Goal: Information Seeking & Learning: Learn about a topic

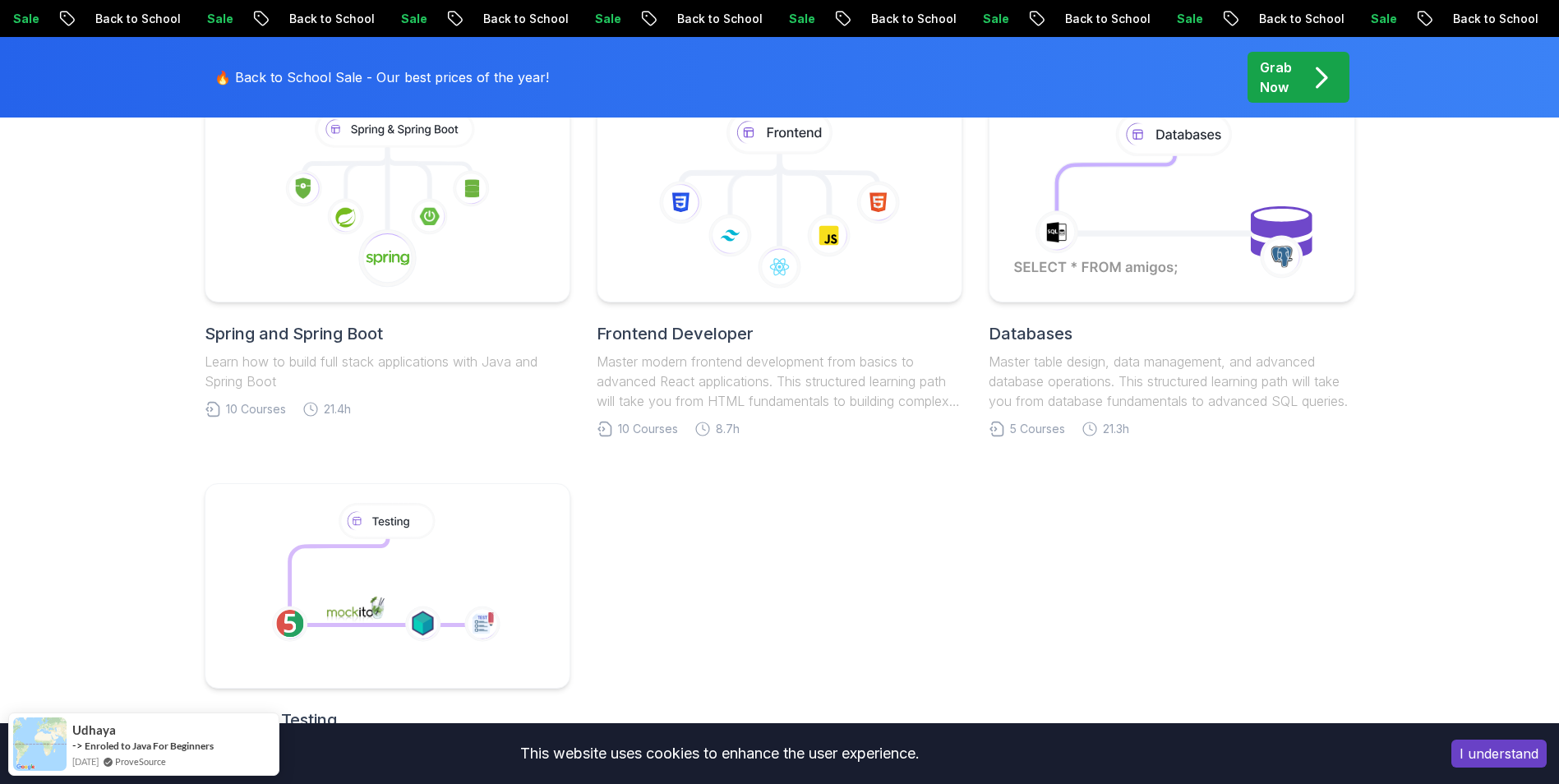
scroll to position [856, 0]
click at [333, 342] on h2 "Spring and Spring Boot" at bounding box center [387, 332] width 366 height 23
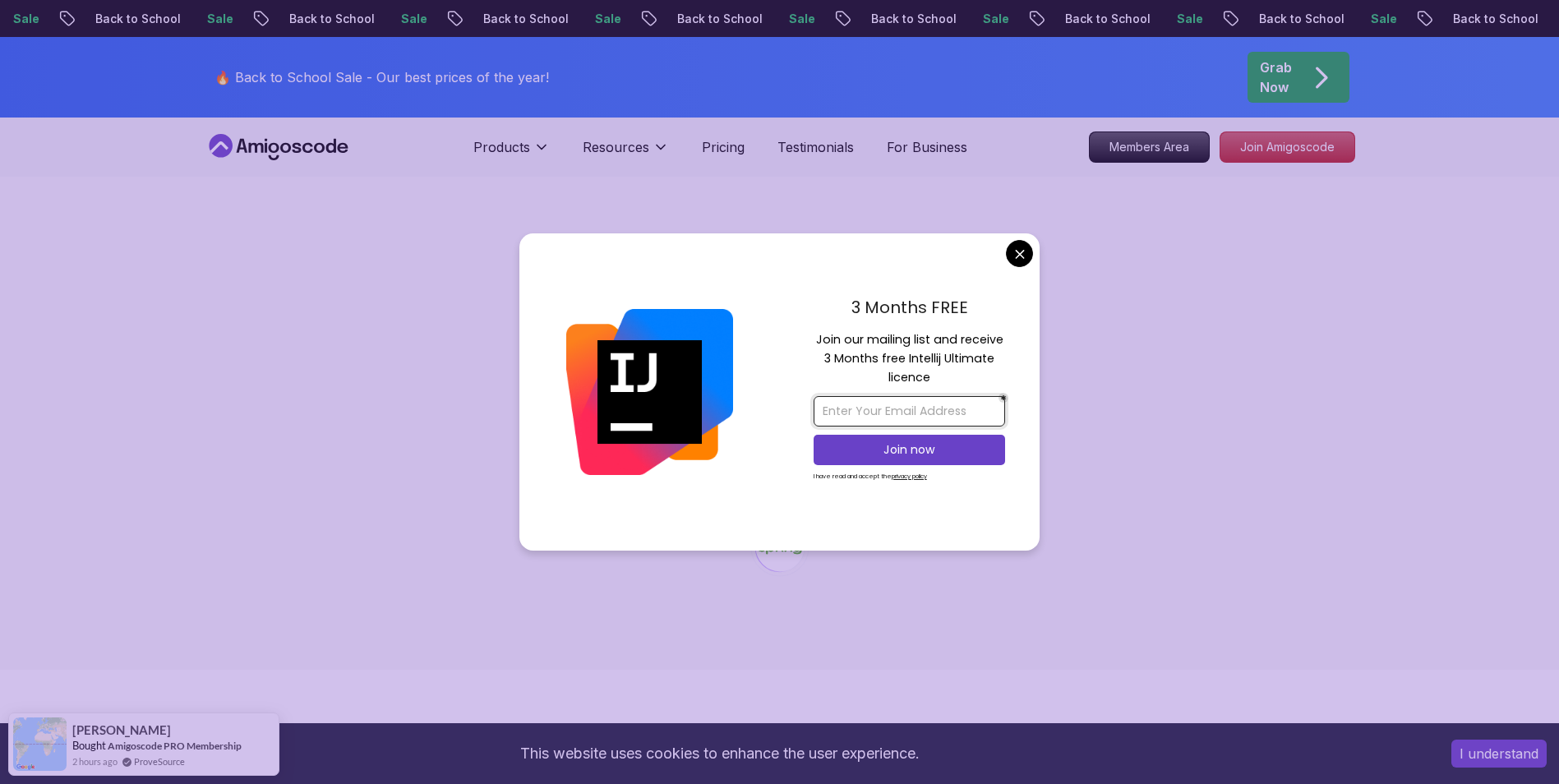
click at [957, 402] on input "email" at bounding box center [909, 411] width 191 height 30
type input "[EMAIL_ADDRESS][DOMAIN_NAME]"
click at [935, 459] on button "Join now" at bounding box center [909, 449] width 191 height 30
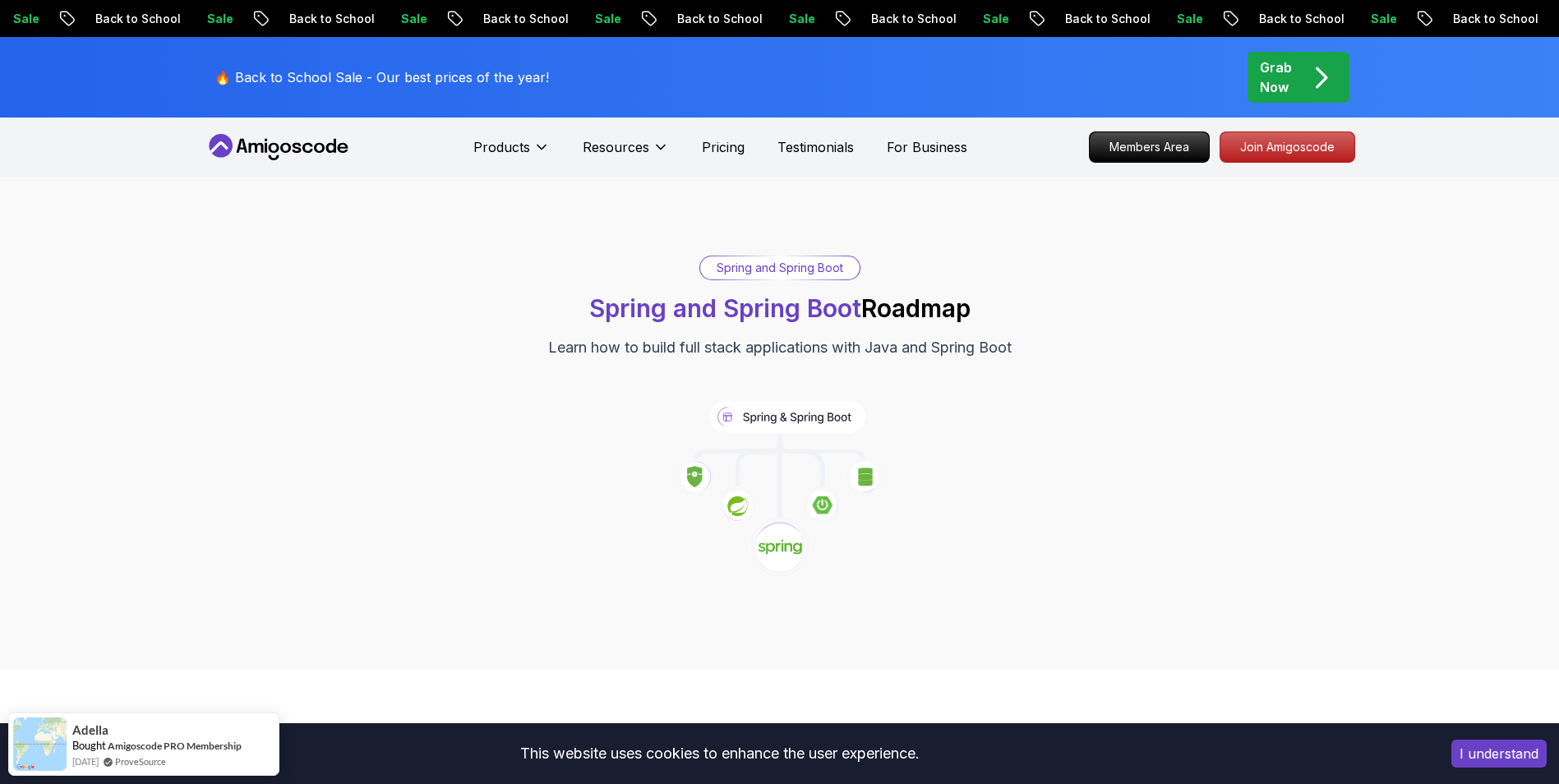
click at [781, 347] on p "Learn how to build full stack applications with Java and Spring Boot" at bounding box center [780, 347] width 464 height 23
drag, startPoint x: 781, startPoint y: 347, endPoint x: 740, endPoint y: 398, distance: 65.4
click at [740, 398] on icon at bounding box center [787, 417] width 161 height 37
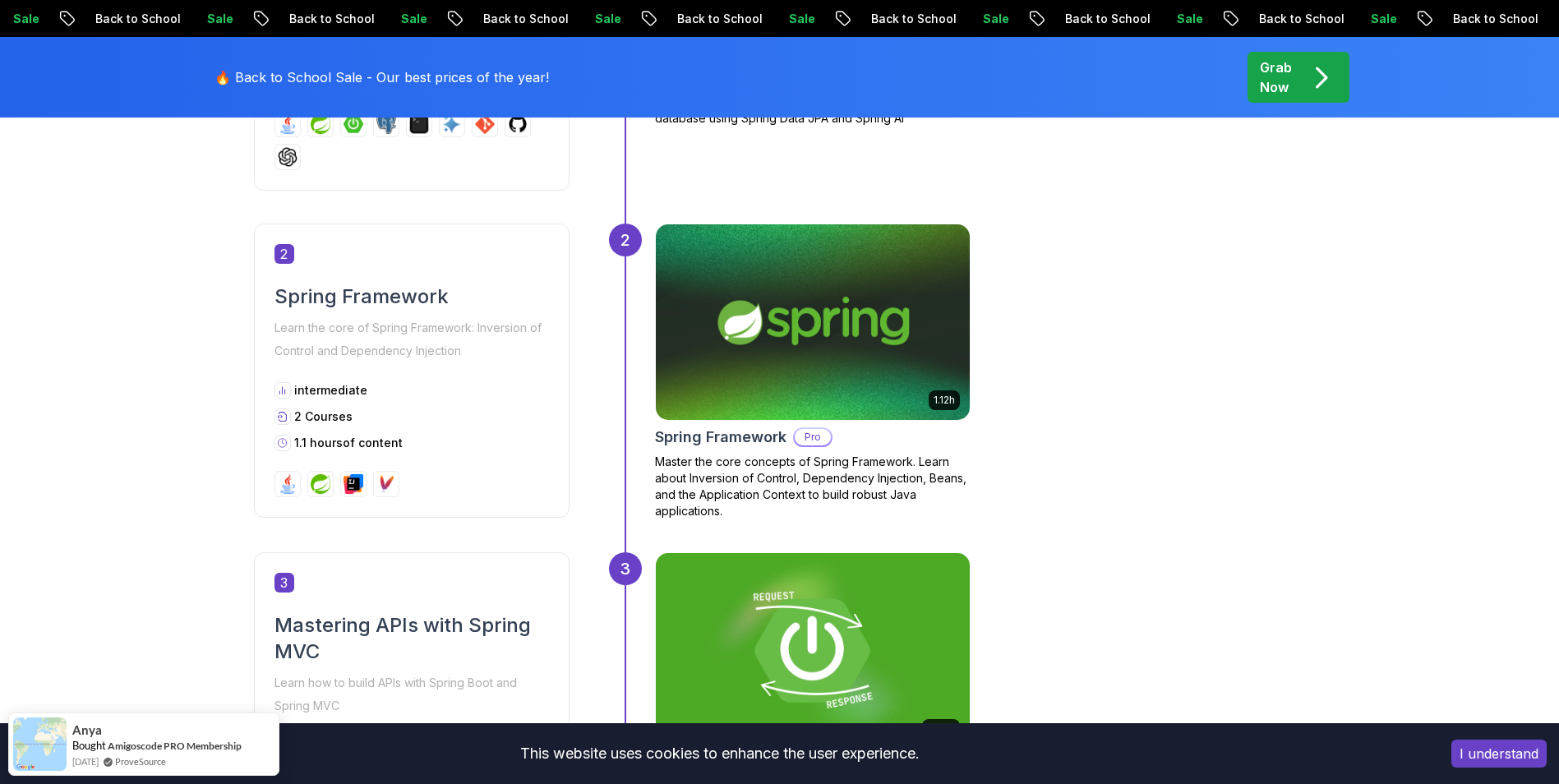
scroll to position [1528, 0]
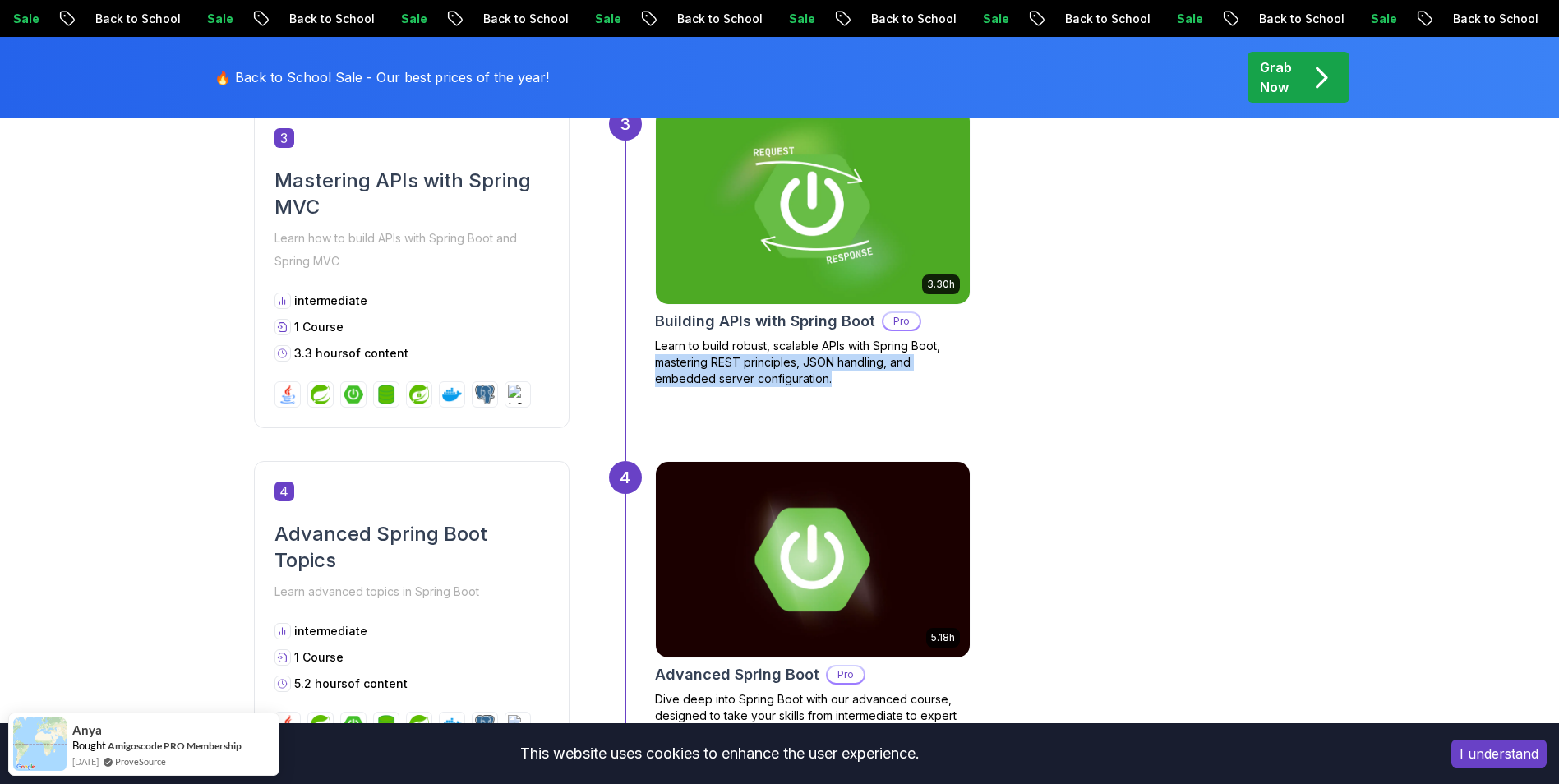
drag, startPoint x: 835, startPoint y: 392, endPoint x: 647, endPoint y: 355, distance: 191.6
click at [647, 355] on div "3 3.30h Building APIs with Spring Boot Pro Learn to build robust, scalable APIs…" at bounding box center [957, 283] width 697 height 353
click at [689, 385] on p "Learn to build robust, scalable APIs with Spring Boot, mastering REST principle…" at bounding box center [813, 362] width 315 height 49
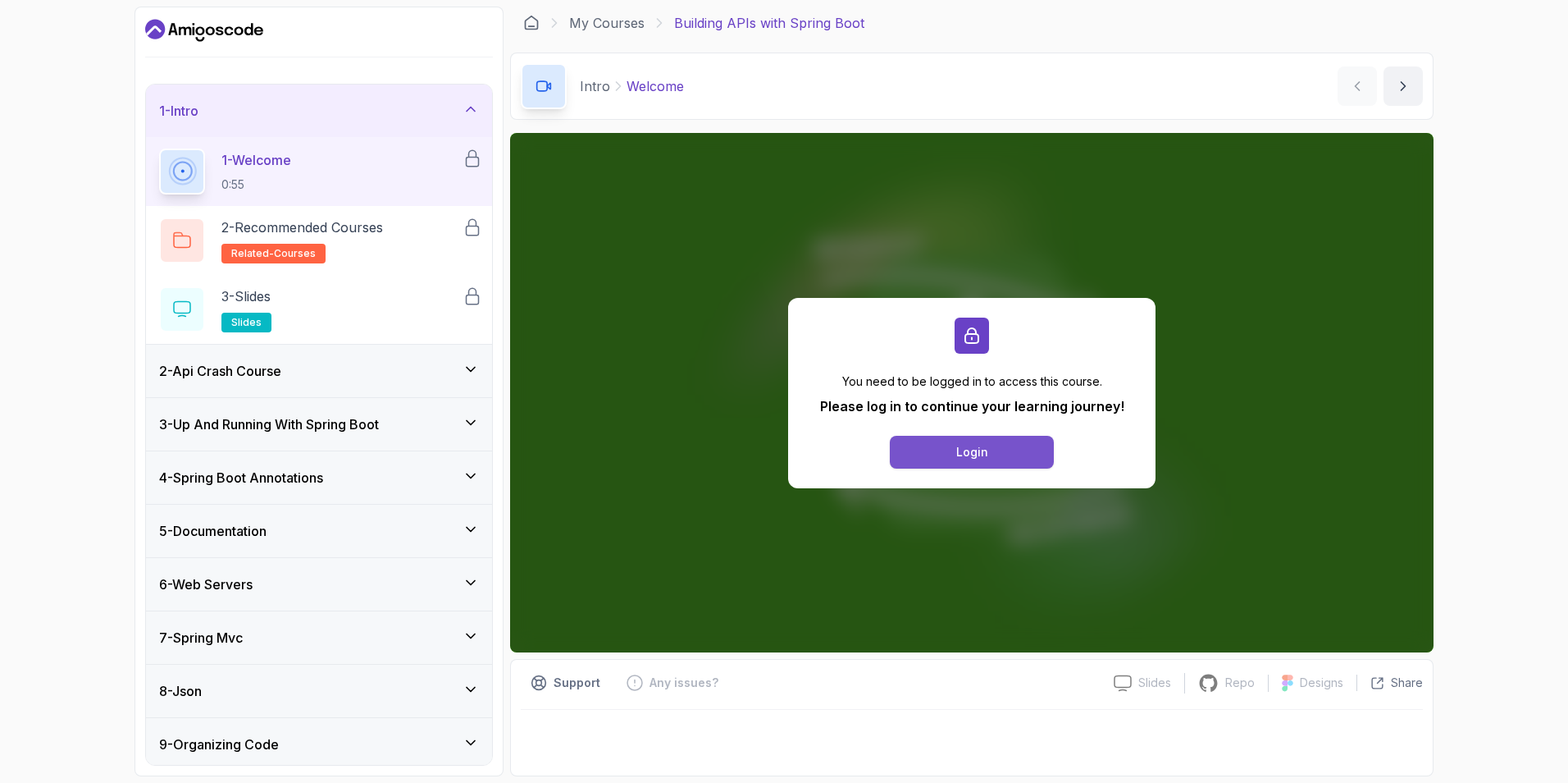
click at [913, 451] on button "Login" at bounding box center [972, 451] width 164 height 33
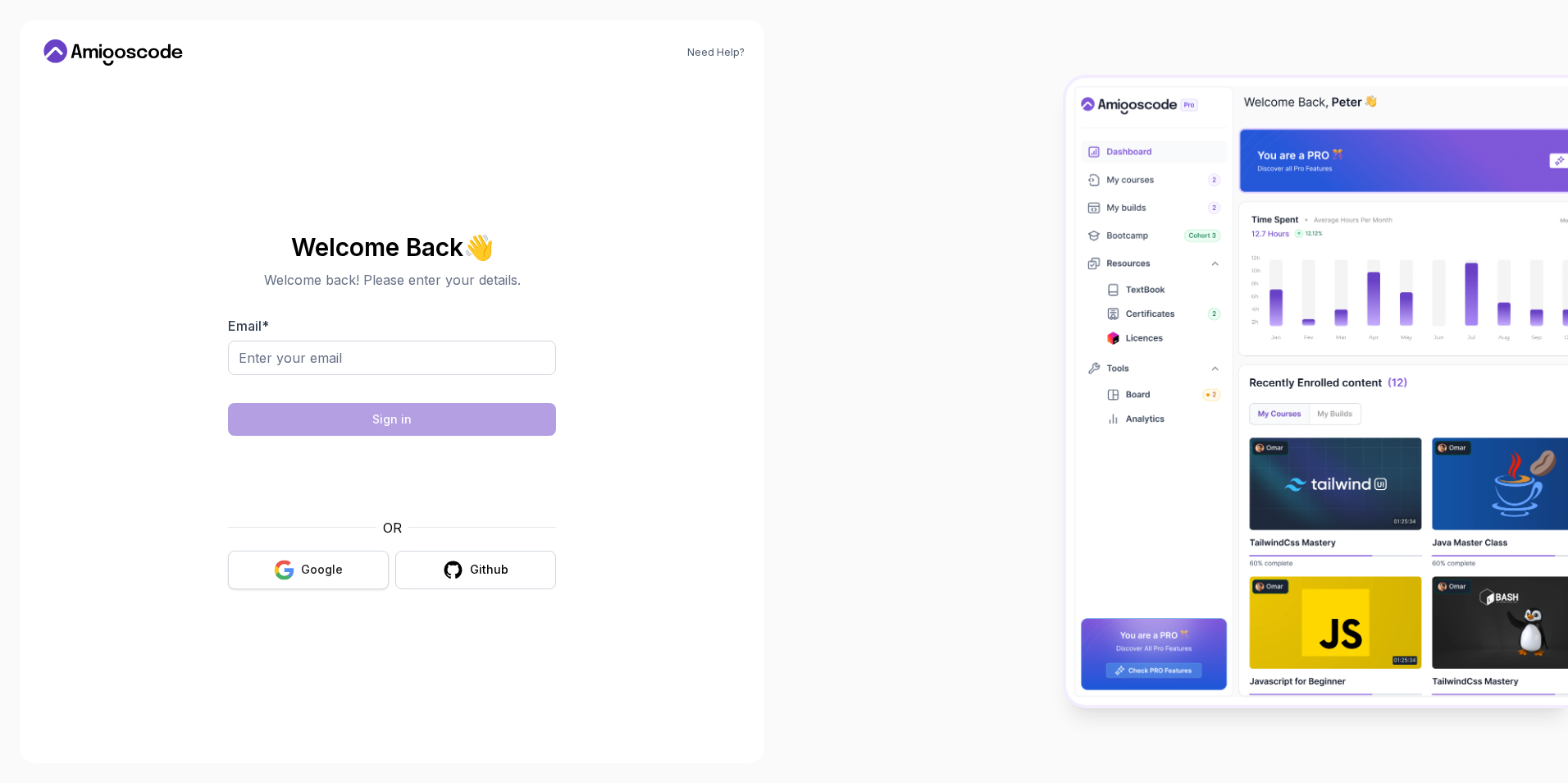
click at [325, 572] on div "Google" at bounding box center [322, 569] width 42 height 17
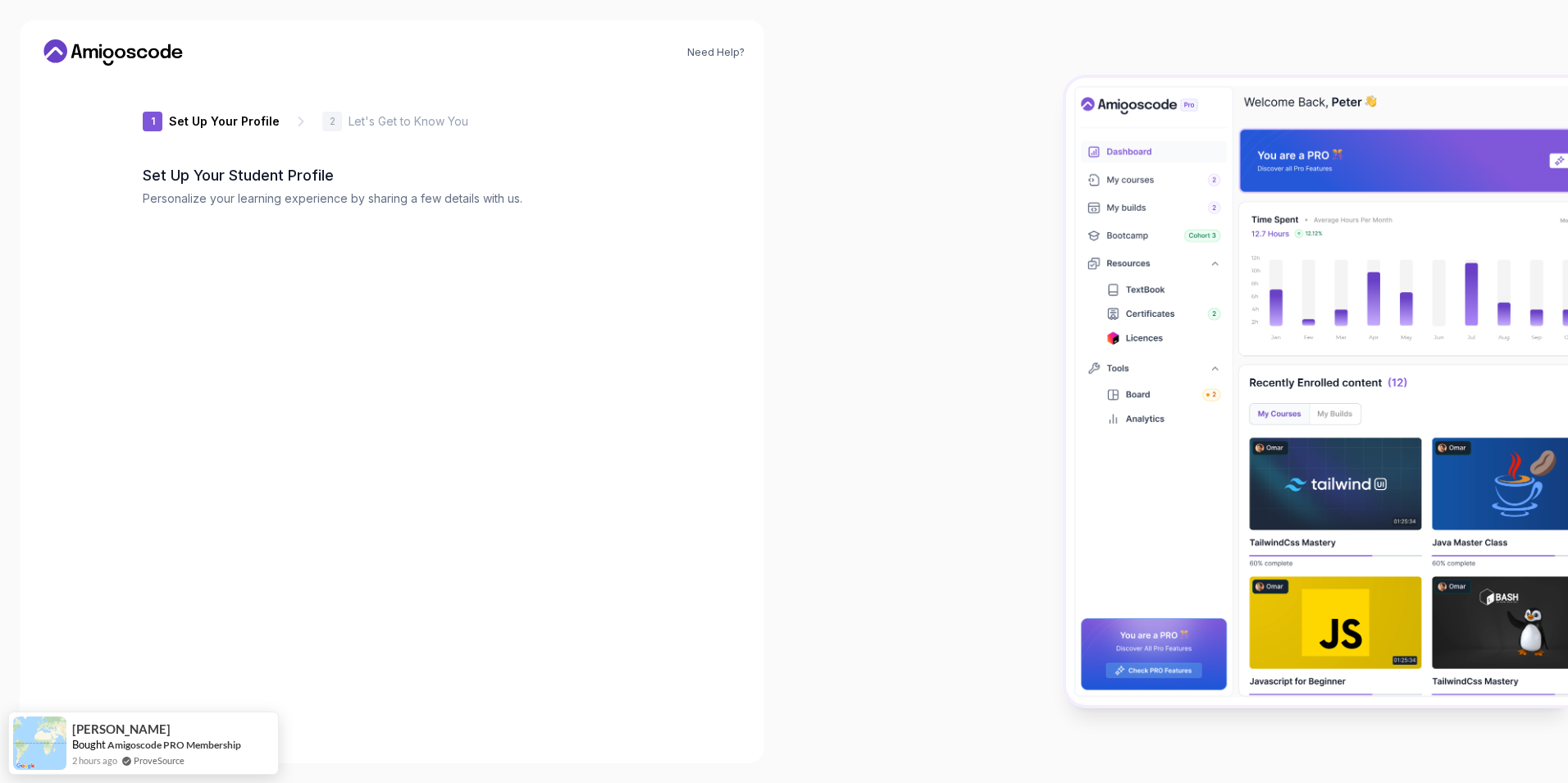
type input "royalbear21101"
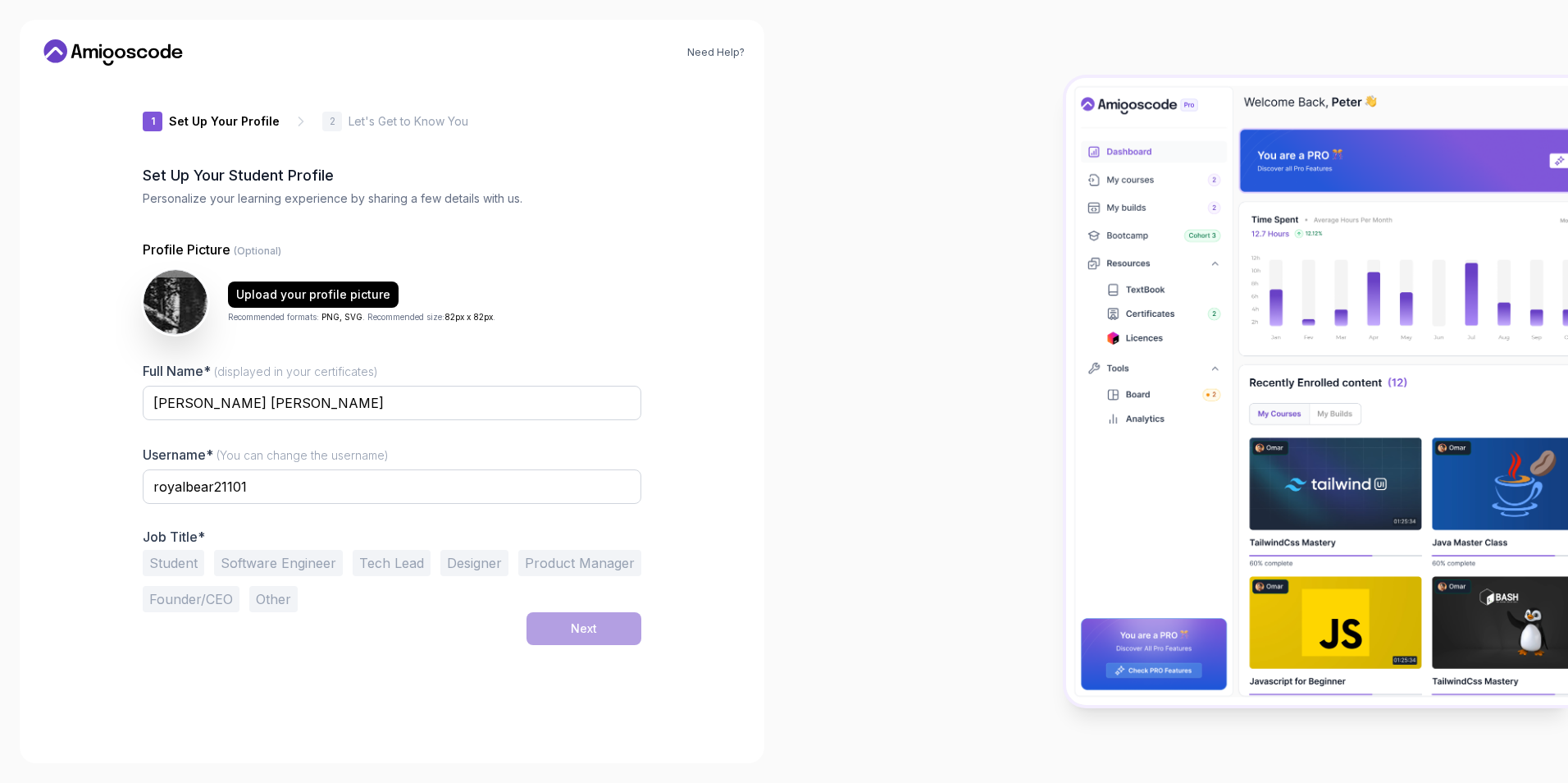
click at [404, 562] on button "Tech Lead" at bounding box center [391, 562] width 78 height 26
click at [300, 554] on button "Software Engineer" at bounding box center [279, 562] width 129 height 26
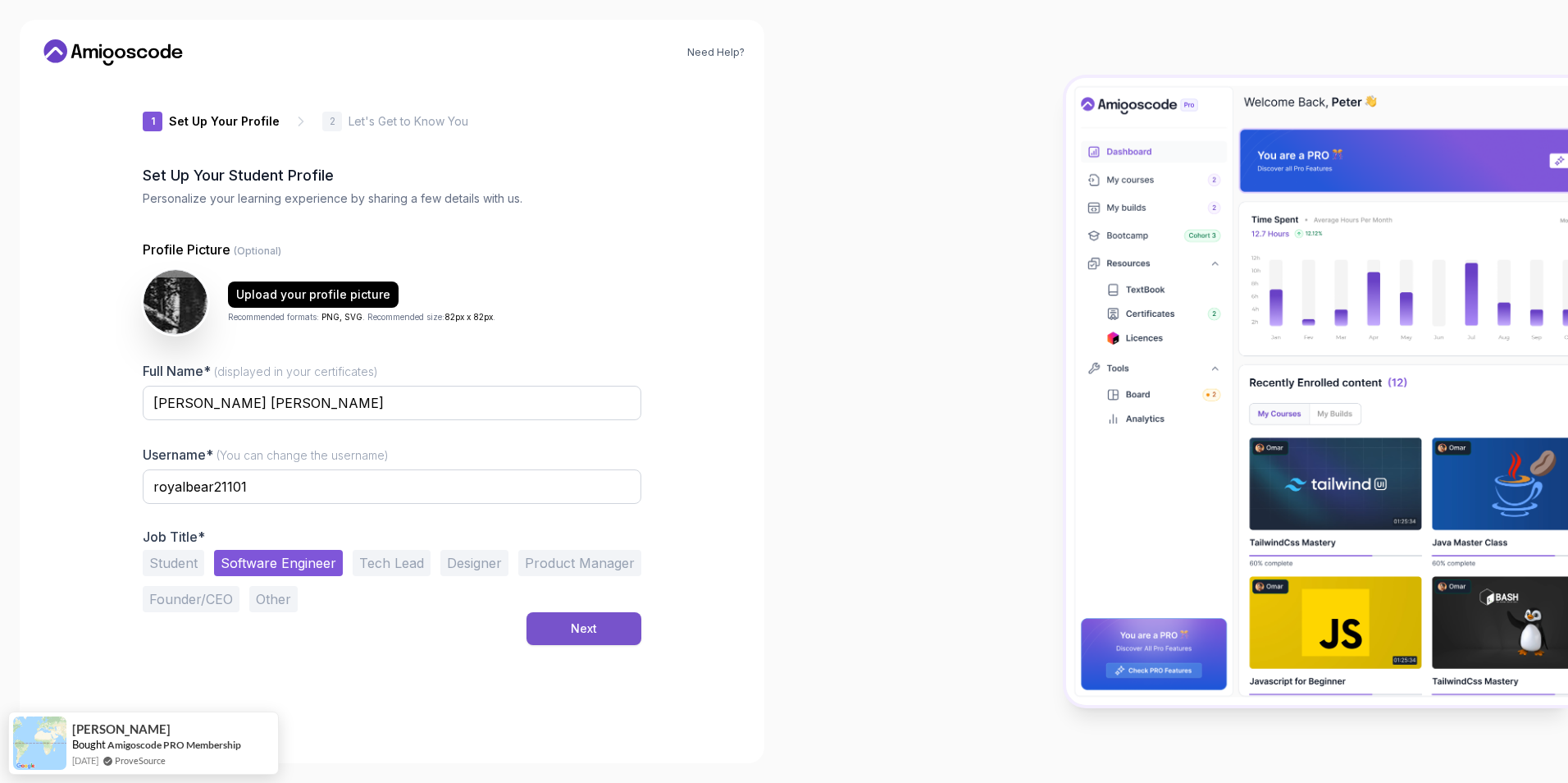
click at [609, 630] on button "Next" at bounding box center [584, 628] width 115 height 33
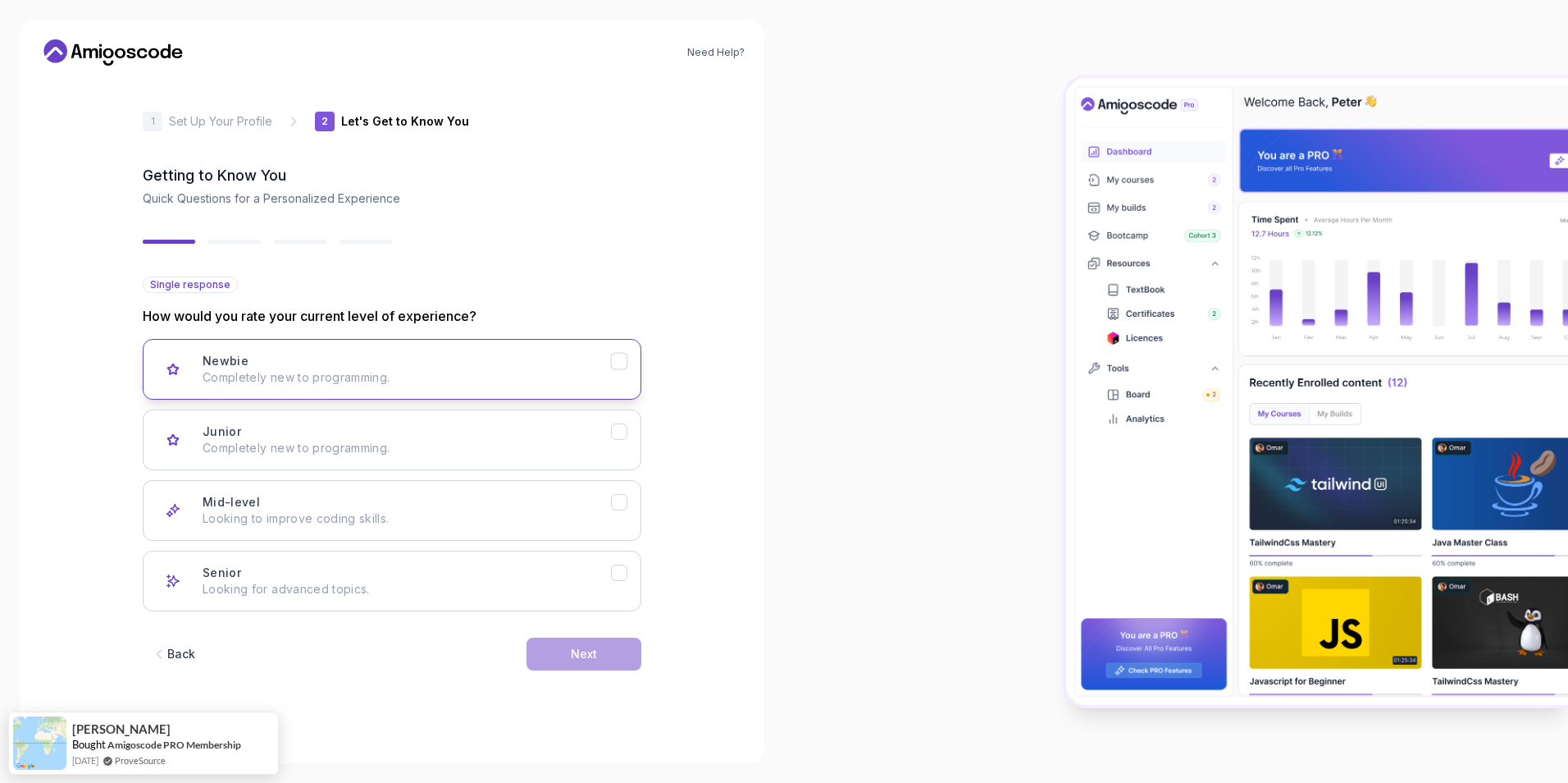
click at [364, 363] on div "Newbie Completely new to programming." at bounding box center [407, 368] width 409 height 33
click at [545, 446] on p "Completely new to programming." at bounding box center [407, 448] width 409 height 17
click at [582, 385] on p "Completely new to programming." at bounding box center [407, 378] width 409 height 17
click at [578, 440] on p "Completely new to programming." at bounding box center [407, 448] width 409 height 17
click at [564, 352] on button "Newbie Completely new to programming." at bounding box center [392, 369] width 499 height 61
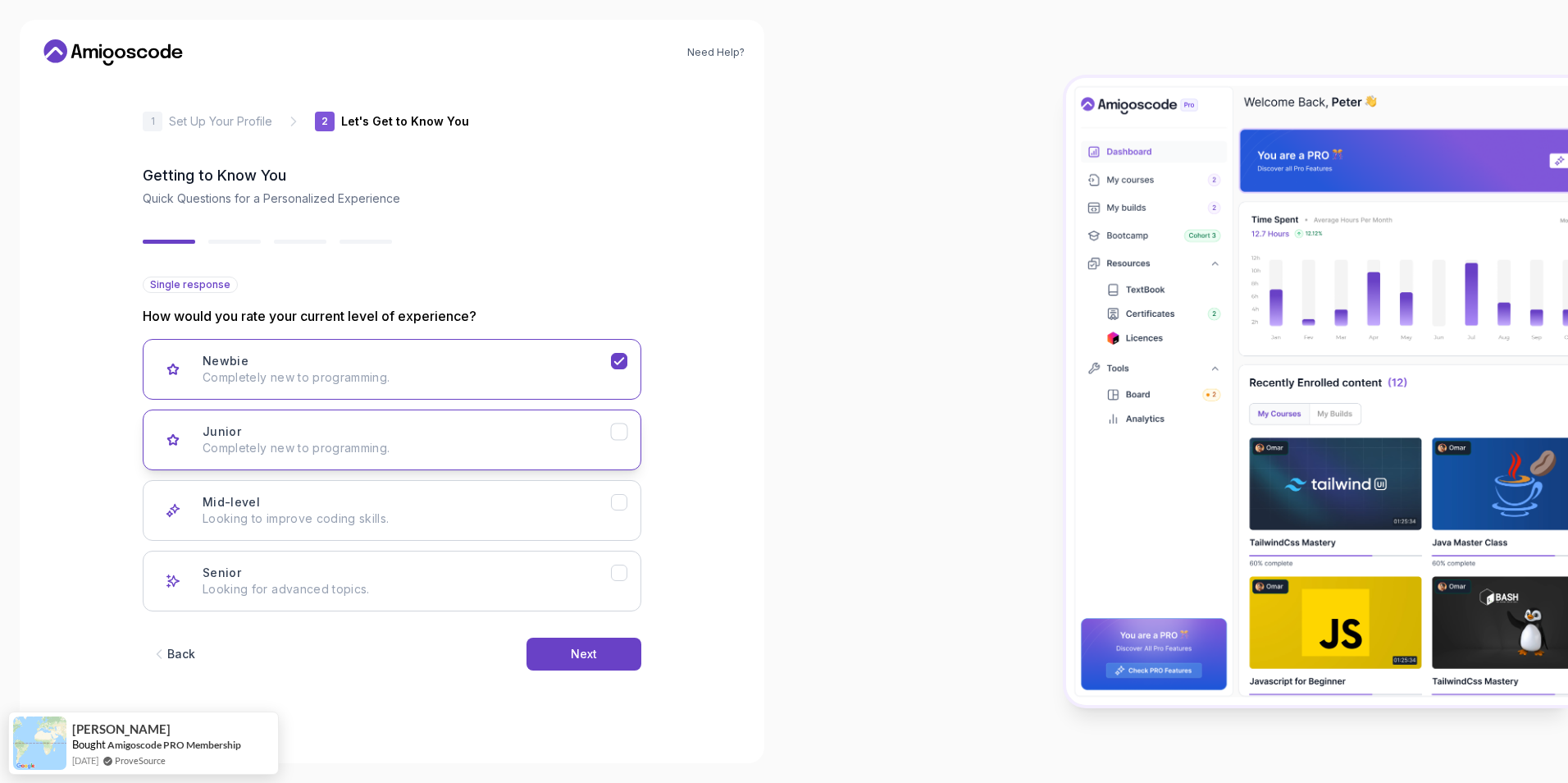
click at [556, 431] on div "Junior Completely new to programming." at bounding box center [407, 440] width 409 height 33
click at [548, 369] on p "Completely new to programming." at bounding box center [407, 378] width 409 height 17
click at [535, 433] on div "Junior Completely new to programming." at bounding box center [407, 440] width 409 height 33
click at [527, 377] on p "Completely new to programming." at bounding box center [407, 378] width 409 height 17
click at [518, 435] on div "Junior Completely new to programming." at bounding box center [407, 440] width 409 height 33
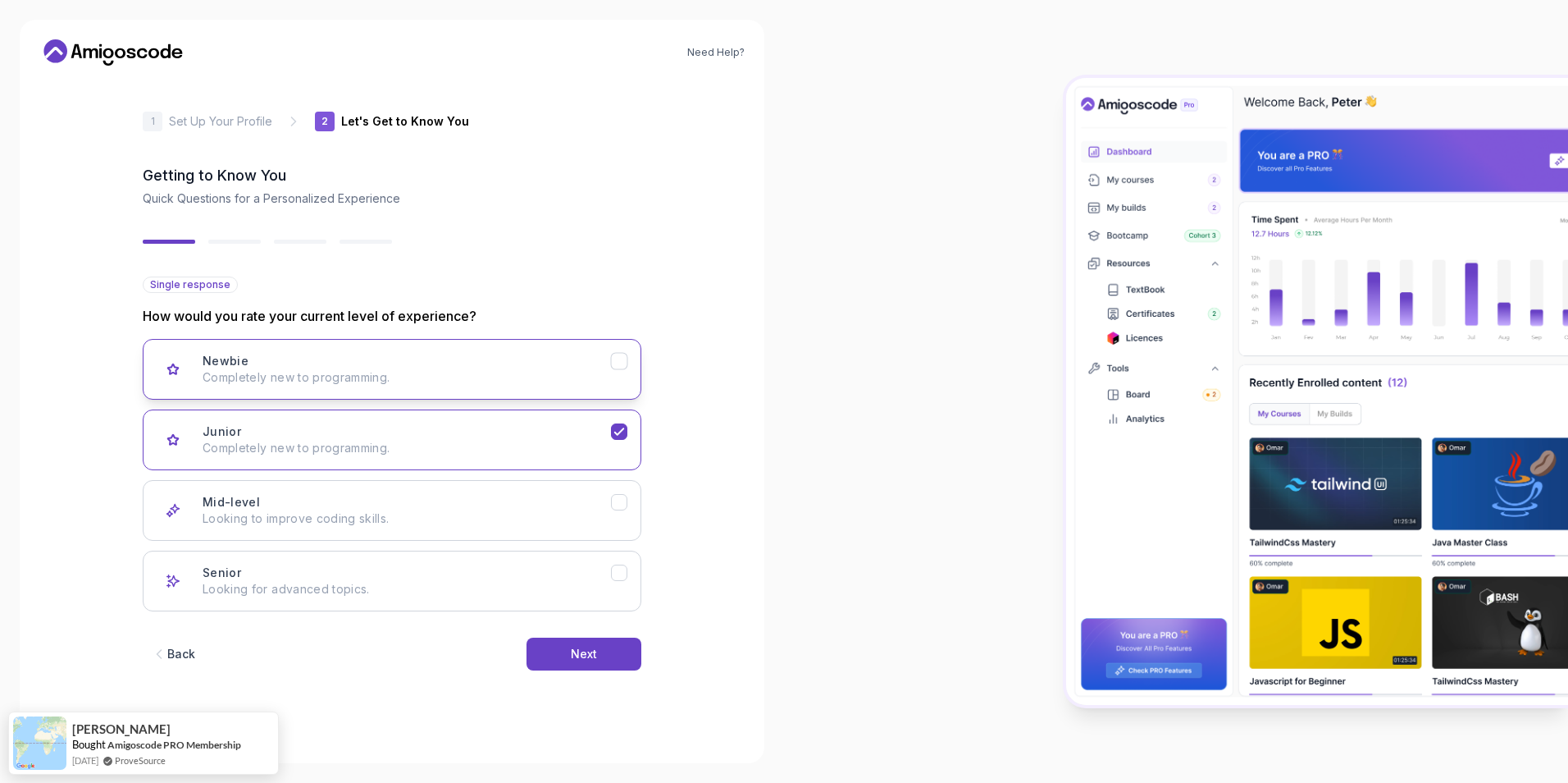
click at [516, 373] on p "Completely new to programming." at bounding box center [407, 378] width 409 height 17
click at [506, 465] on button "Junior Completely new to programming." at bounding box center [392, 440] width 499 height 61
click at [508, 375] on p "Completely new to programming." at bounding box center [407, 378] width 409 height 17
click at [506, 455] on p "Completely new to programming." at bounding box center [407, 448] width 409 height 17
click at [507, 358] on div "Newbie Completely new to programming." at bounding box center [407, 368] width 409 height 33
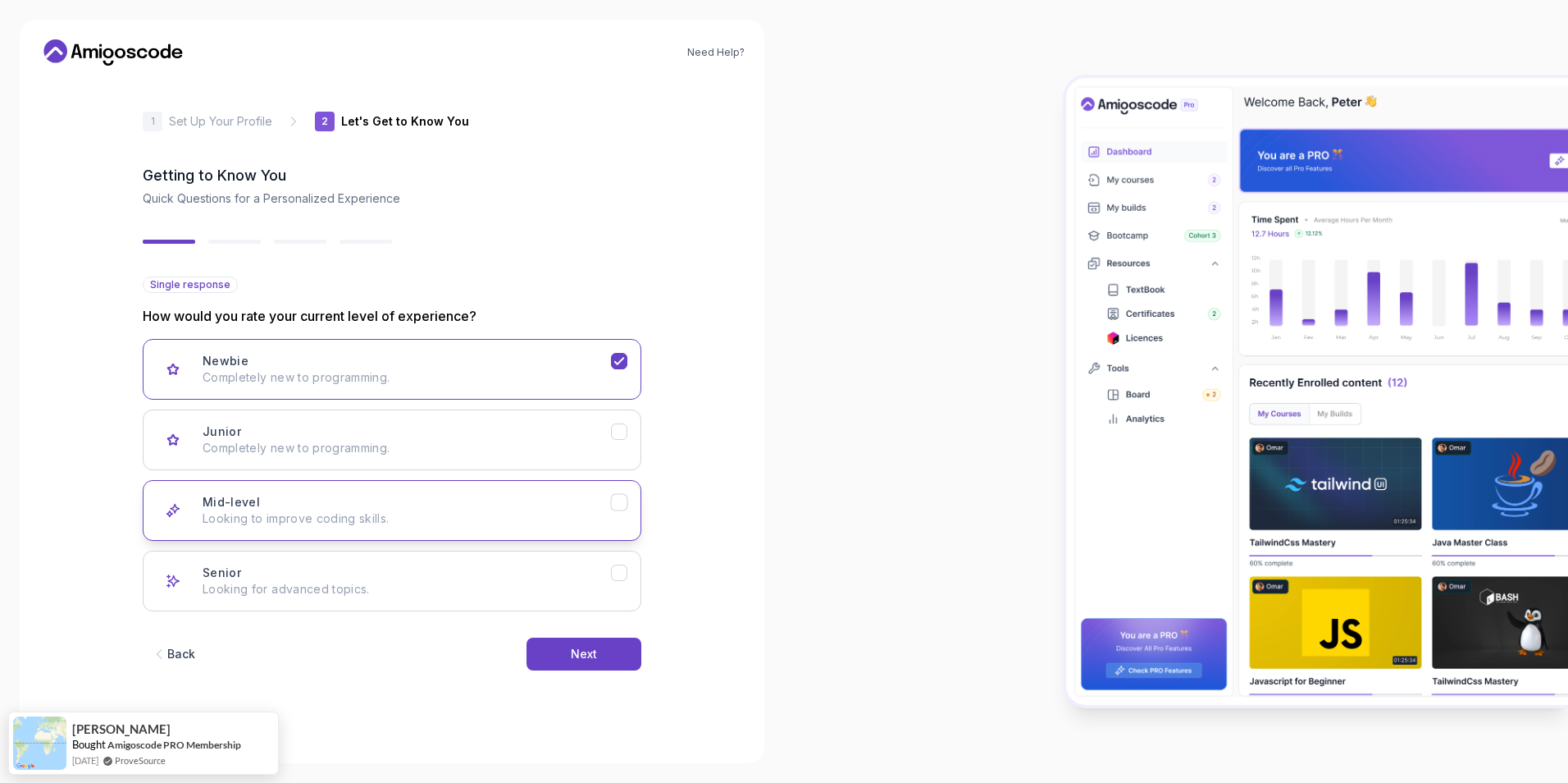
click at [468, 514] on p "Looking to improve coding skills." at bounding box center [407, 518] width 409 height 17
click at [560, 649] on button "Next" at bounding box center [584, 653] width 115 height 33
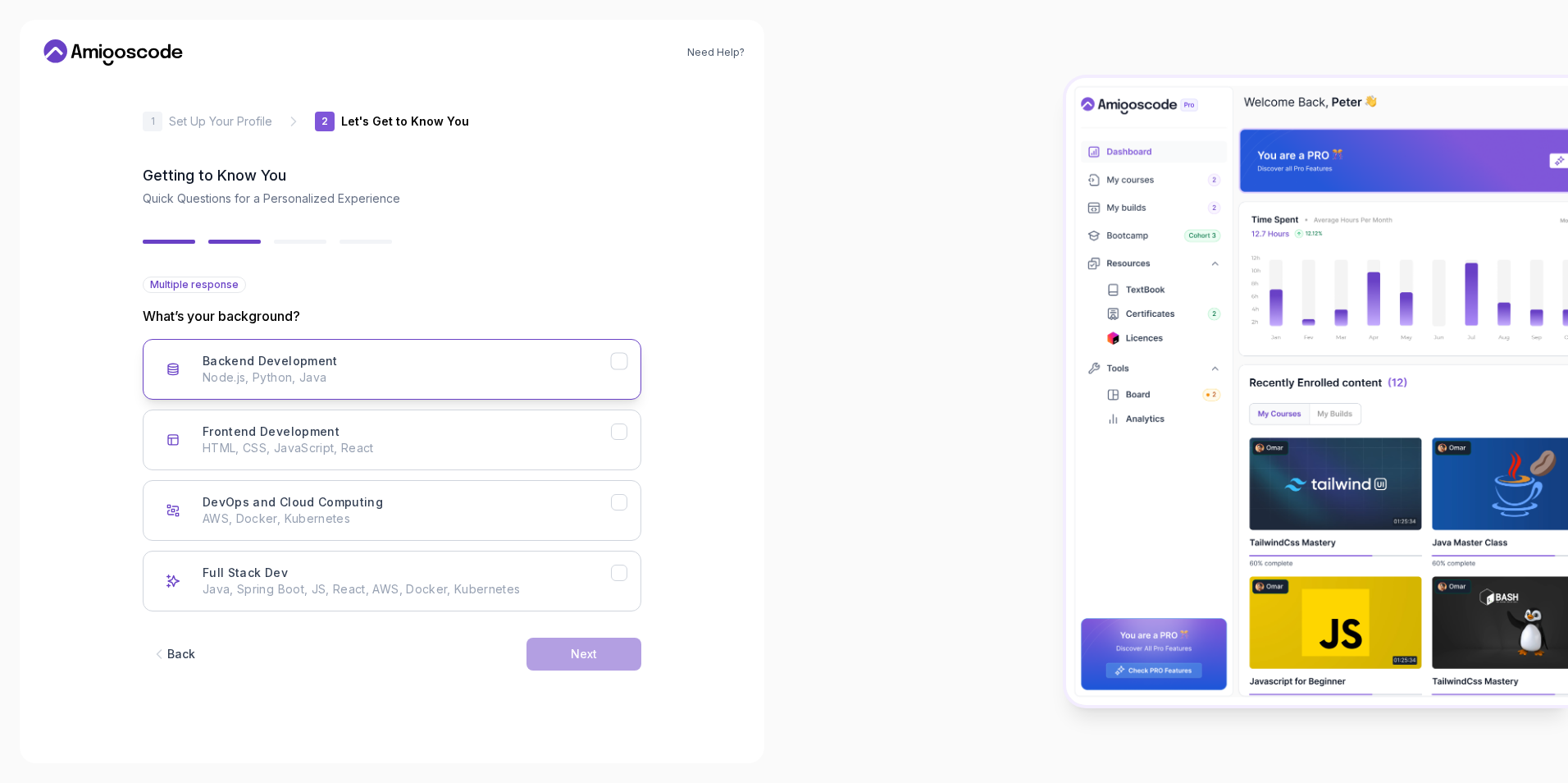
click at [422, 380] on p "Node.js, Python, Java" at bounding box center [407, 378] width 409 height 17
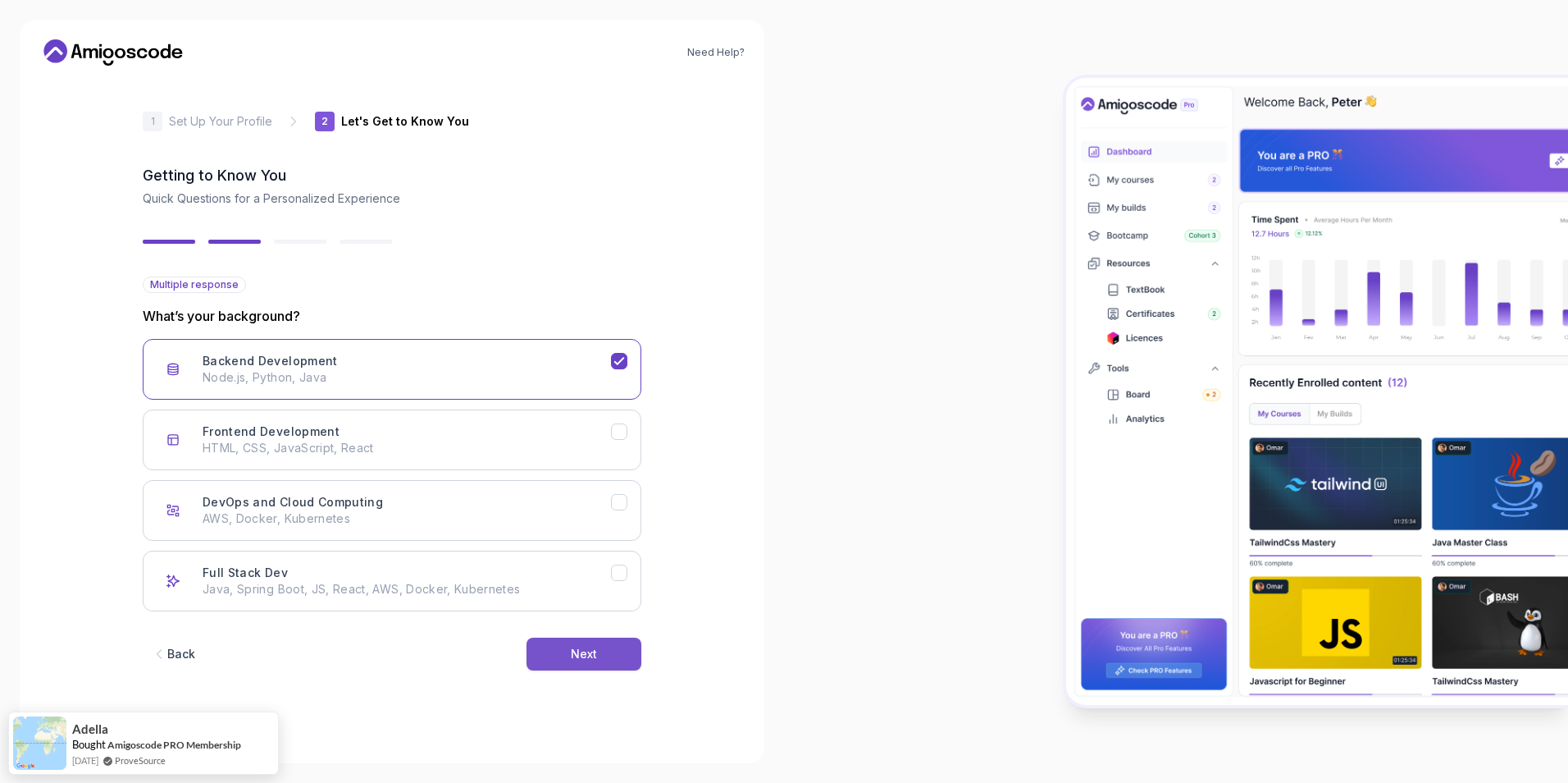
click at [569, 669] on button "Next" at bounding box center [584, 653] width 115 height 33
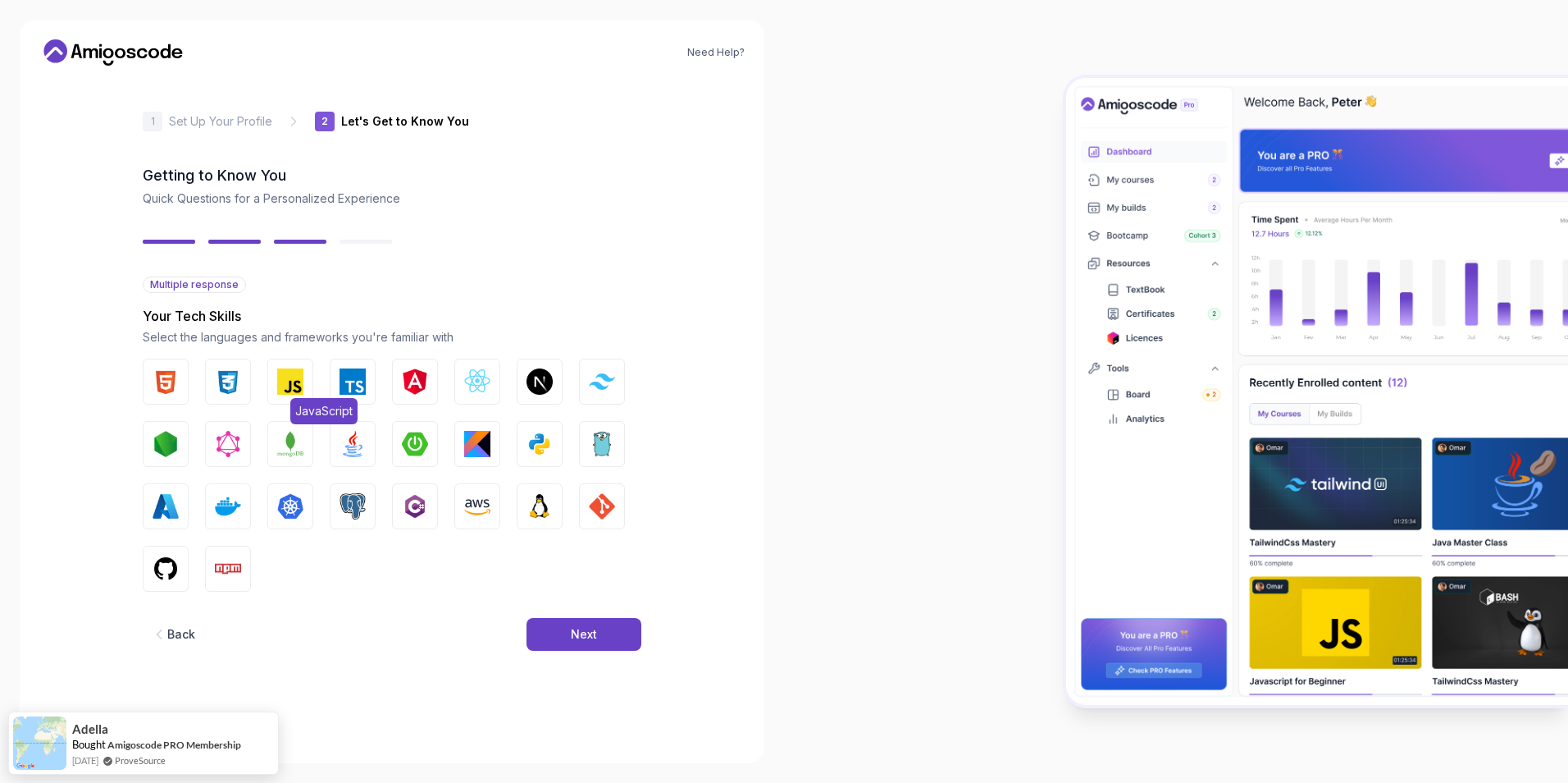
click at [274, 388] on button "JavaScript" at bounding box center [290, 381] width 46 height 46
click at [239, 381] on img "button" at bounding box center [228, 381] width 26 height 26
click at [476, 453] on img "button" at bounding box center [477, 443] width 26 height 26
click at [520, 445] on button "Python" at bounding box center [539, 444] width 46 height 46
click at [478, 443] on img "button" at bounding box center [477, 443] width 26 height 26
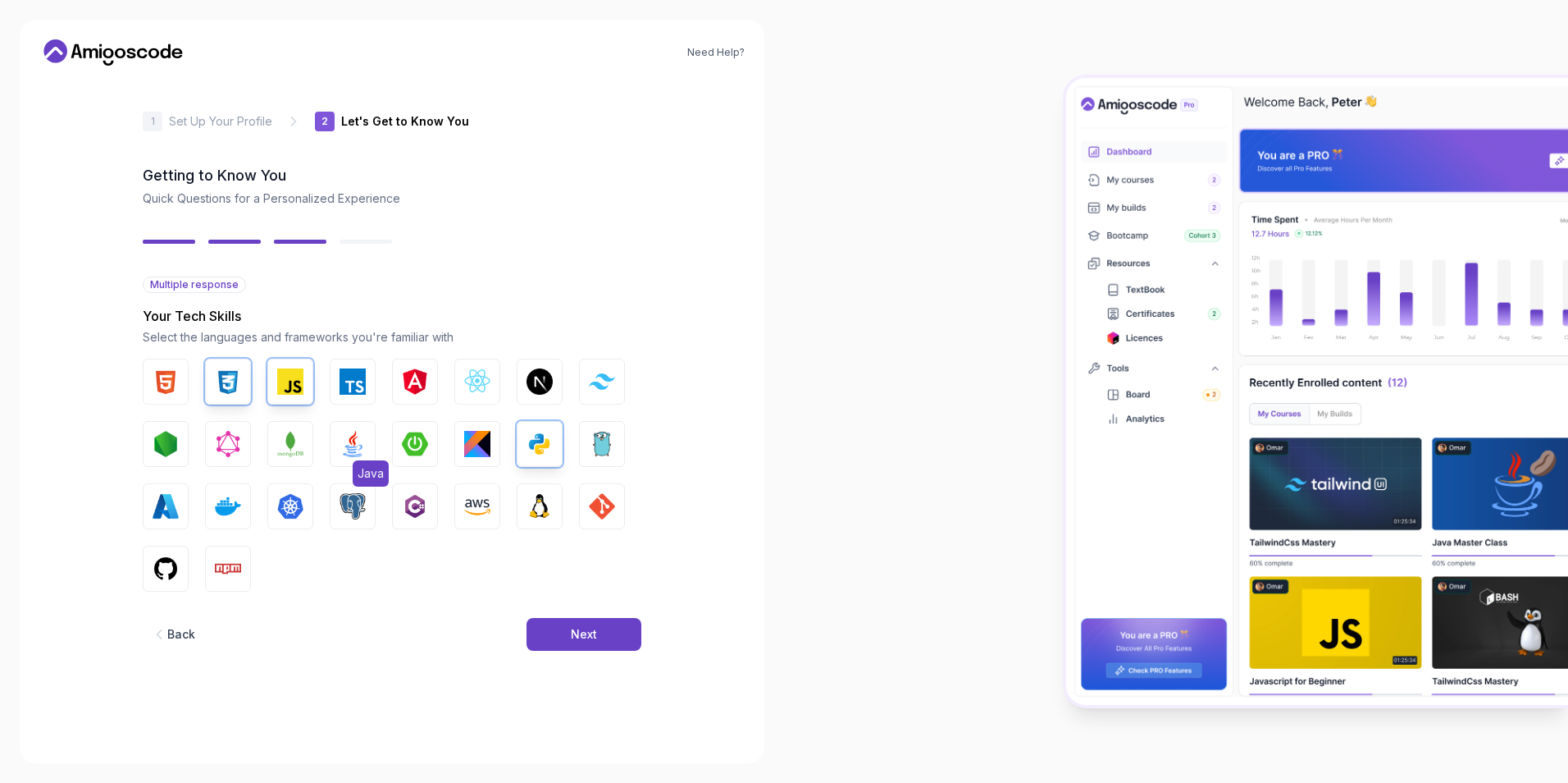
click at [357, 446] on img "button" at bounding box center [352, 443] width 26 height 26
click at [401, 444] on button "Spring Boot" at bounding box center [414, 444] width 46 height 46
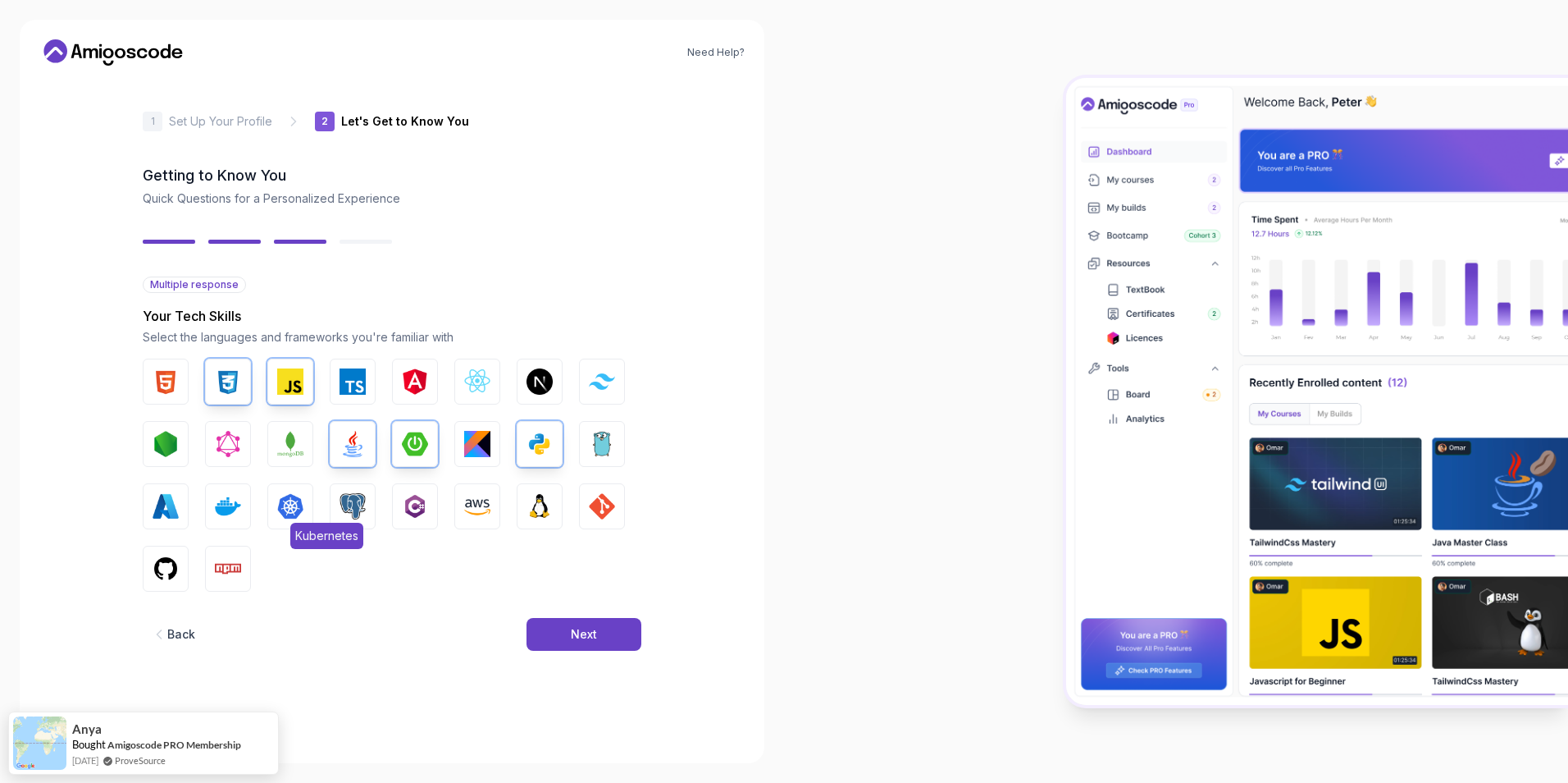
click at [356, 523] on span "Kubernetes" at bounding box center [326, 535] width 73 height 26
click at [373, 519] on button "PostgreSQL" at bounding box center [352, 506] width 46 height 46
click at [285, 514] on img "button" at bounding box center [290, 506] width 26 height 26
click at [281, 436] on img "button" at bounding box center [290, 443] width 26 height 26
click at [344, 386] on img "button" at bounding box center [352, 381] width 26 height 26
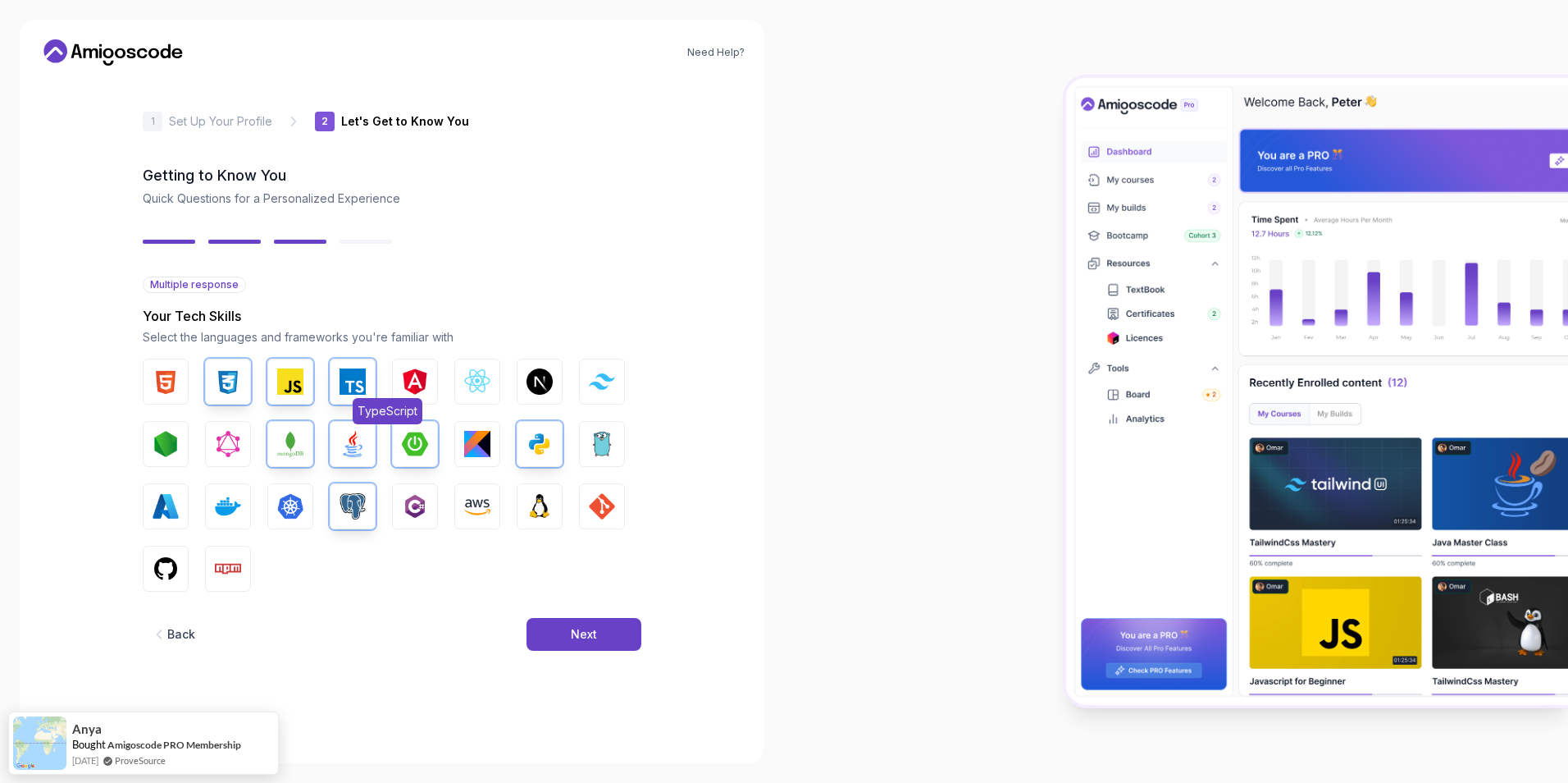
click at [338, 371] on button "TypeScript" at bounding box center [352, 381] width 46 height 46
click at [148, 380] on button "HTML" at bounding box center [165, 381] width 46 height 46
click at [484, 391] on img "button" at bounding box center [477, 381] width 26 height 26
click at [596, 650] on button "Next" at bounding box center [584, 634] width 115 height 33
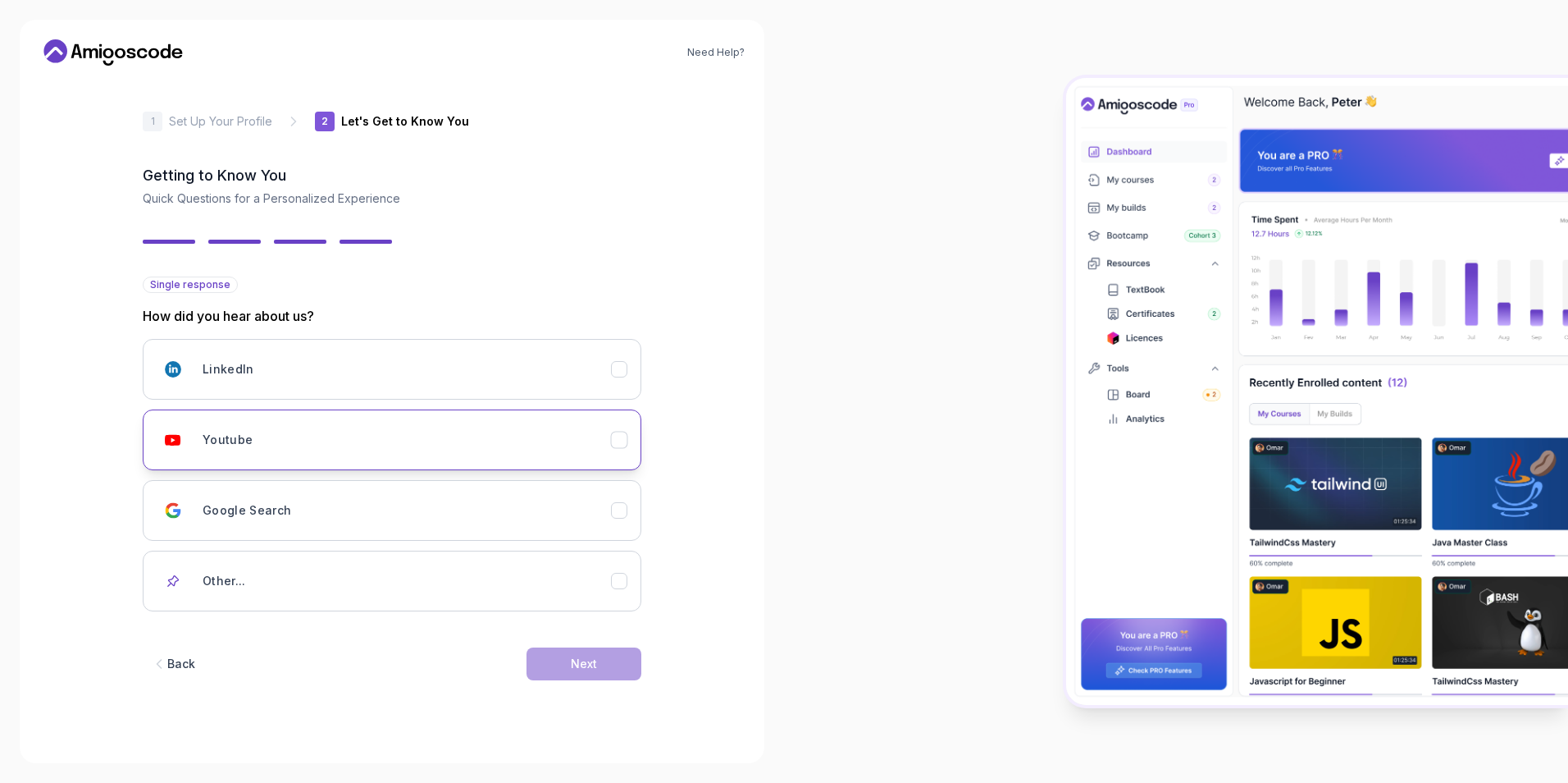
click at [503, 435] on div "Youtube" at bounding box center [407, 440] width 409 height 33
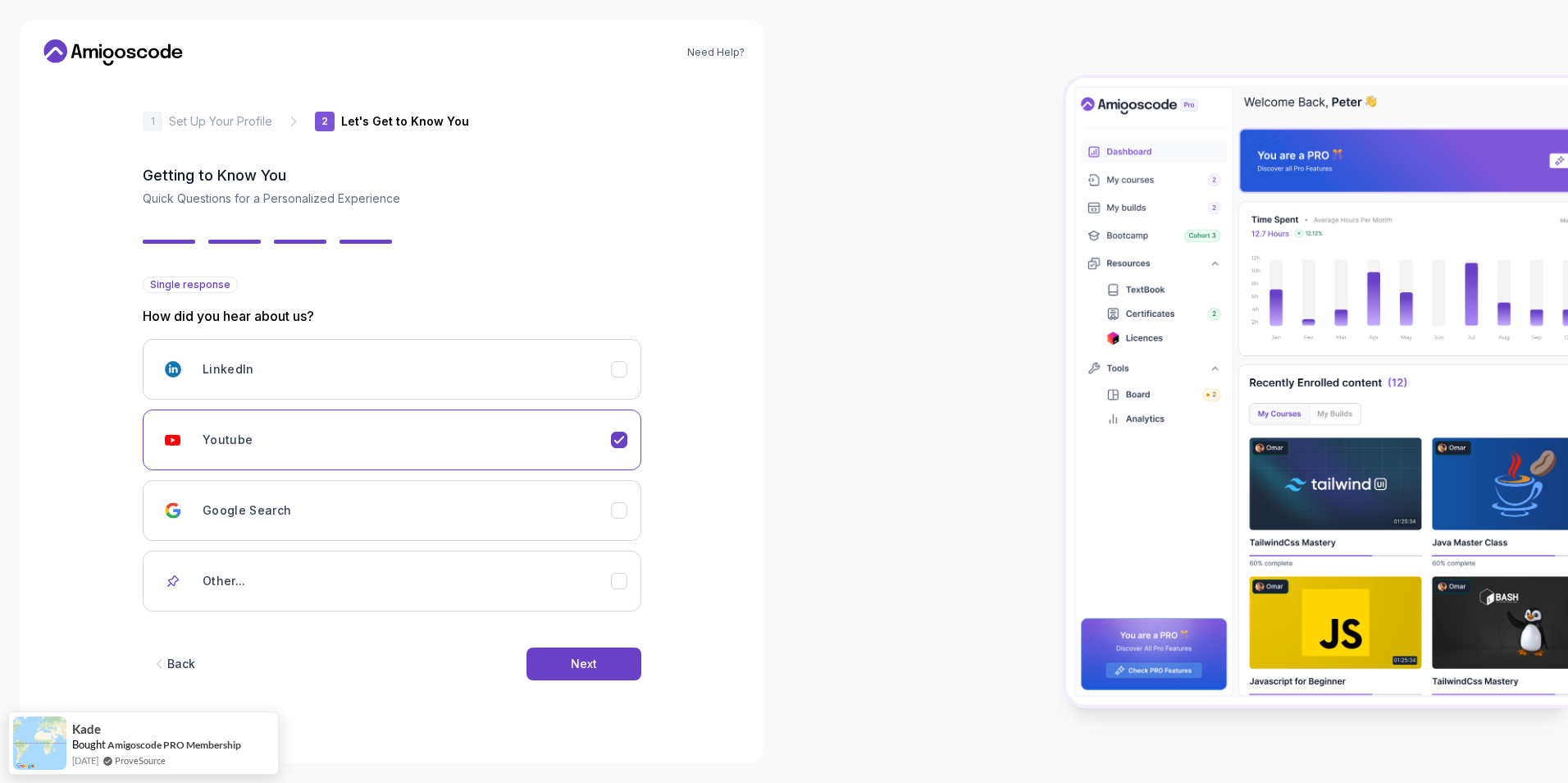
click at [589, 685] on div "Back Next" at bounding box center [392, 664] width 499 height 85
click at [587, 667] on div "Next" at bounding box center [584, 664] width 26 height 17
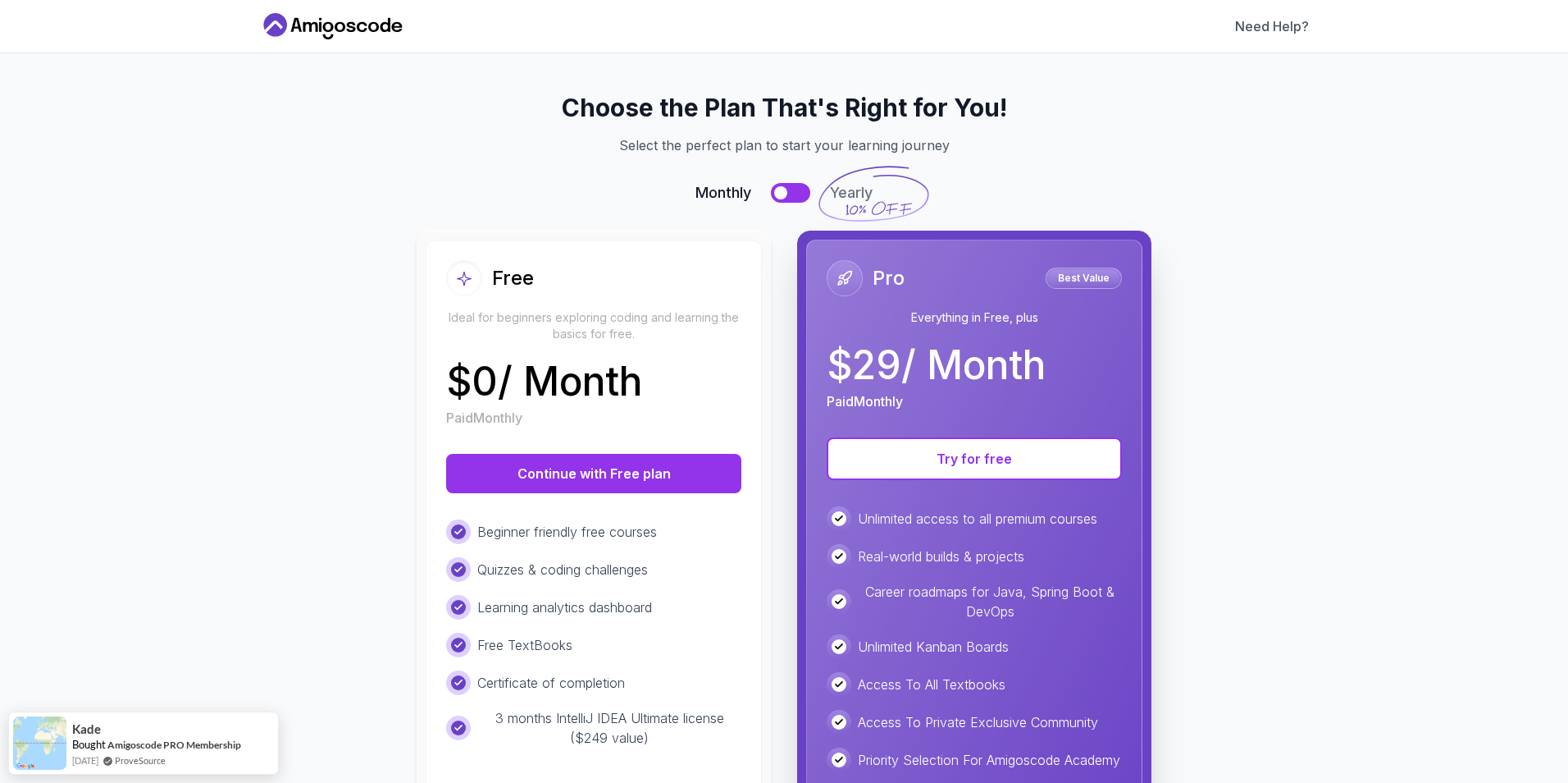
scroll to position [186, 0]
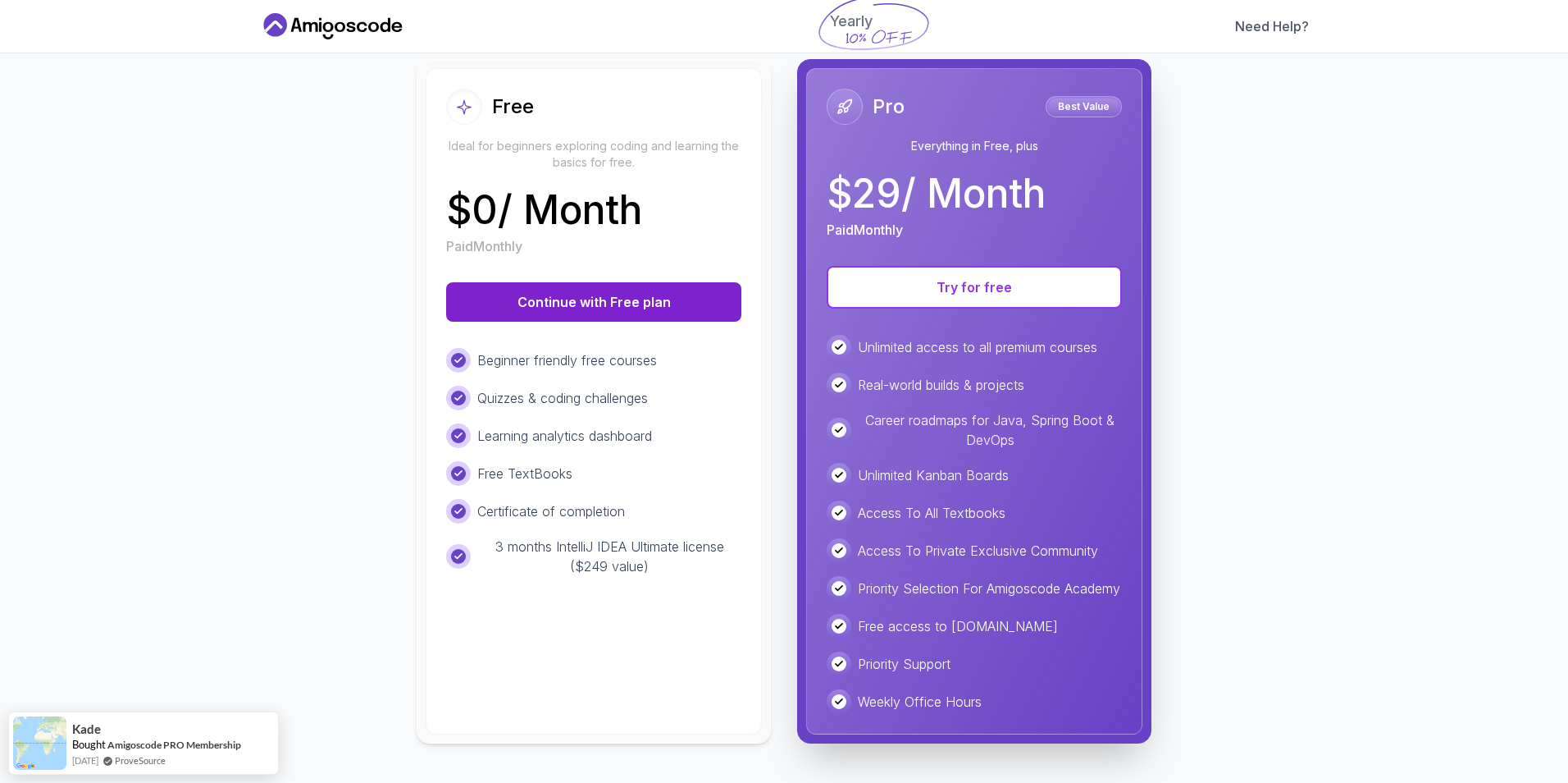
click at [621, 305] on button "Continue with Free plan" at bounding box center [594, 301] width 296 height 39
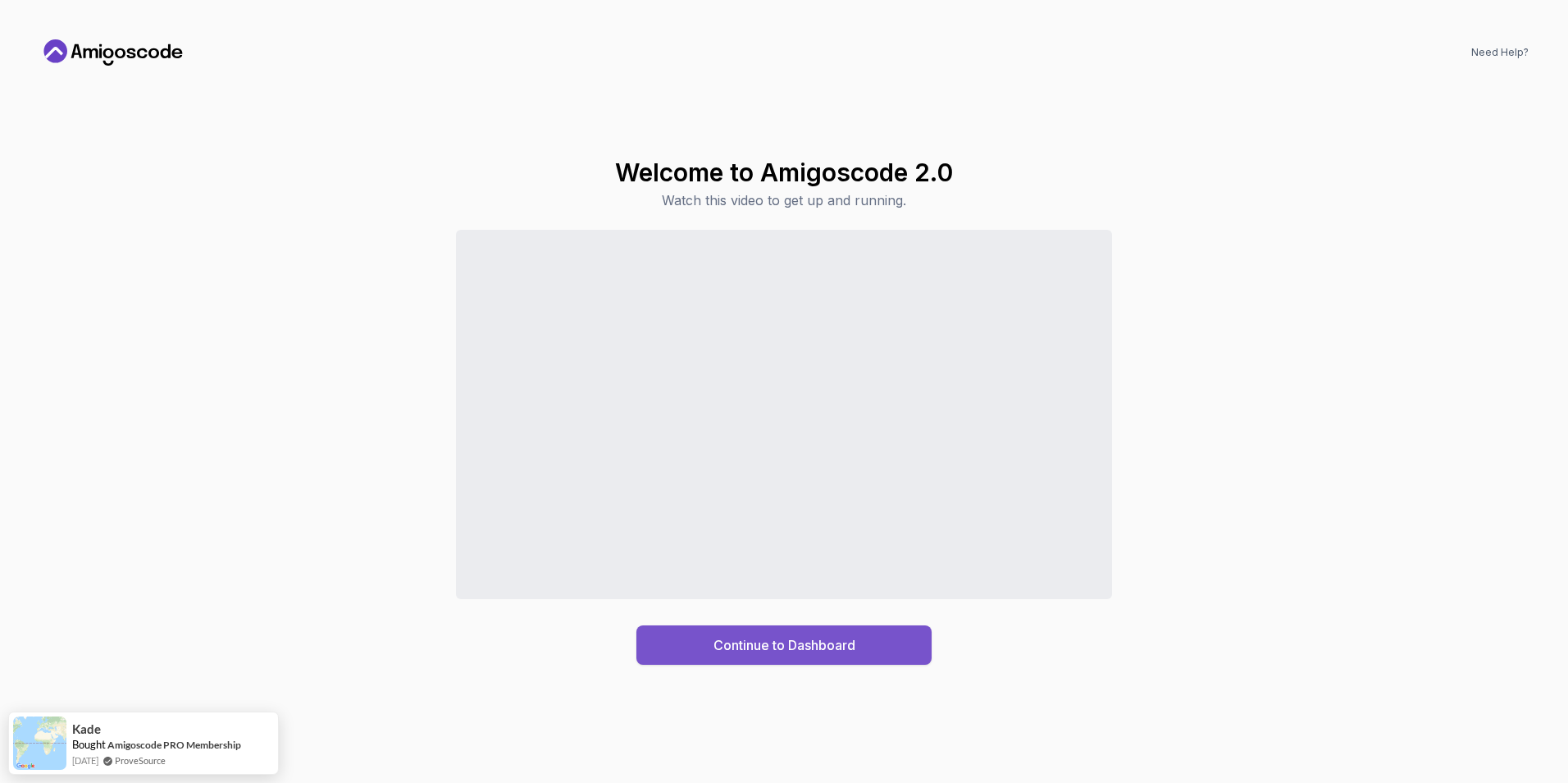
click at [758, 644] on div "Continue to Dashboard" at bounding box center [784, 645] width 142 height 20
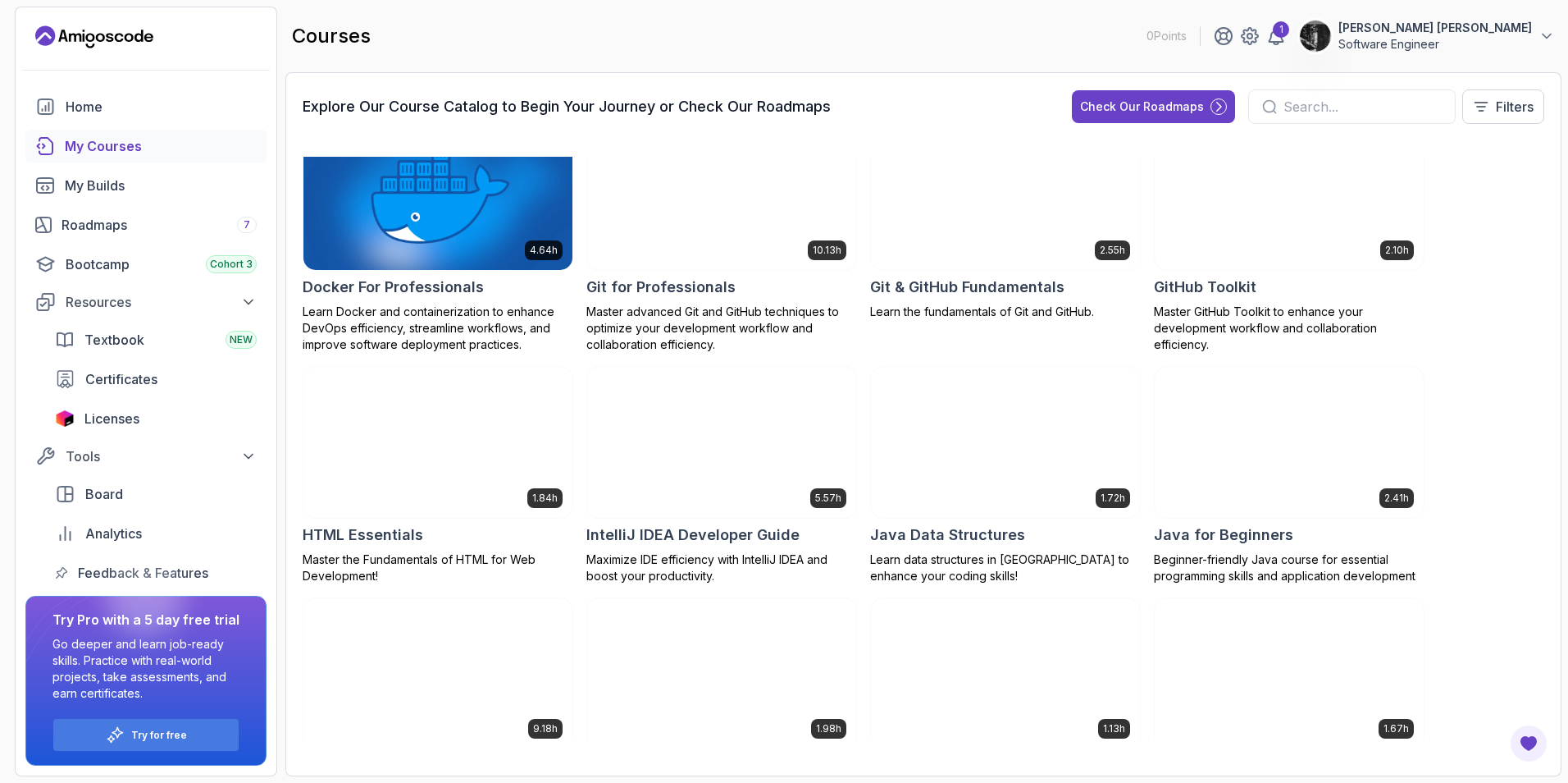
scroll to position [549, 0]
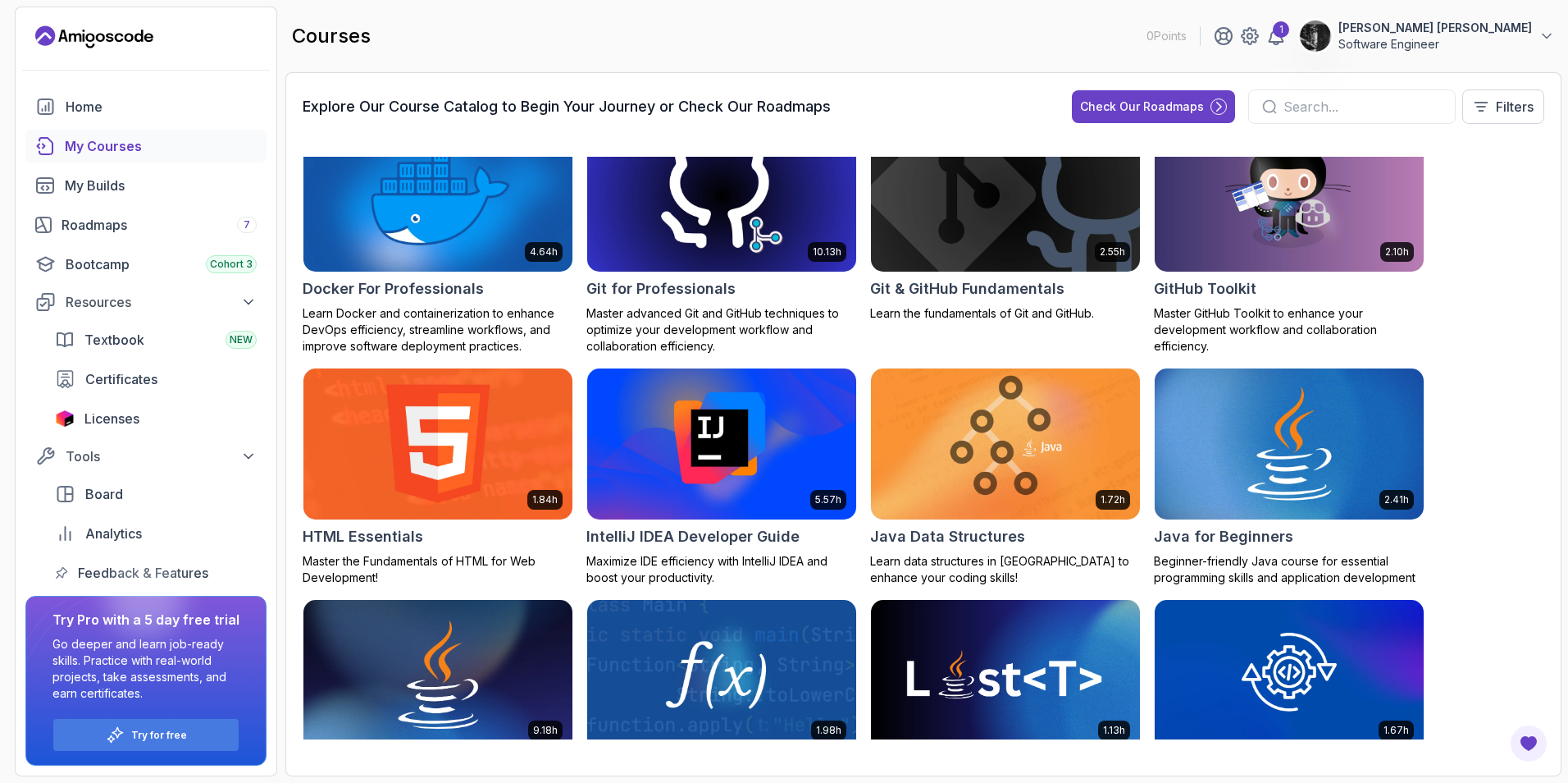
click at [1221, 537] on h2 "Java for Beginners" at bounding box center [1224, 536] width 140 height 23
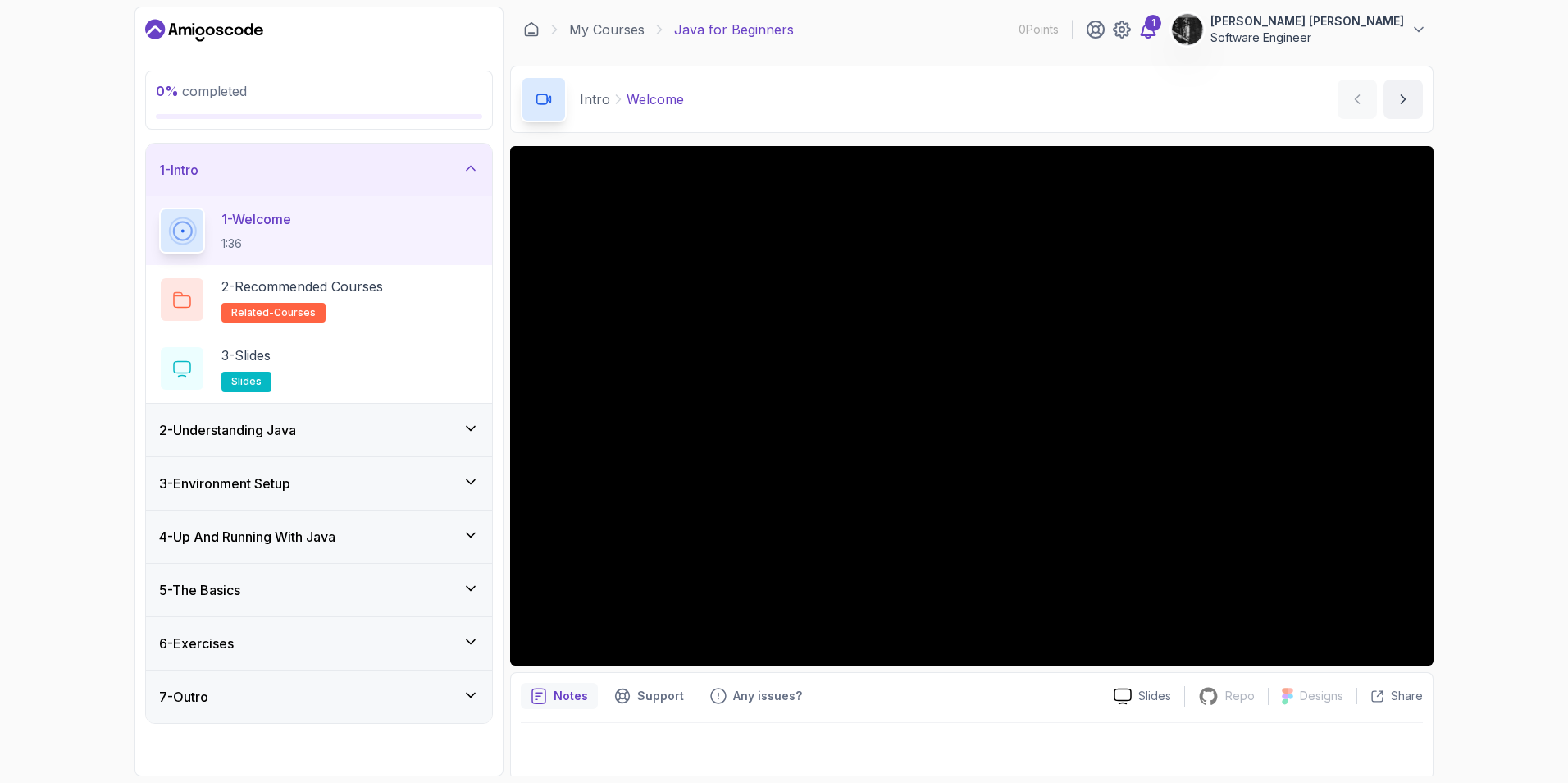
click at [1158, 33] on icon at bounding box center [1149, 30] width 20 height 20
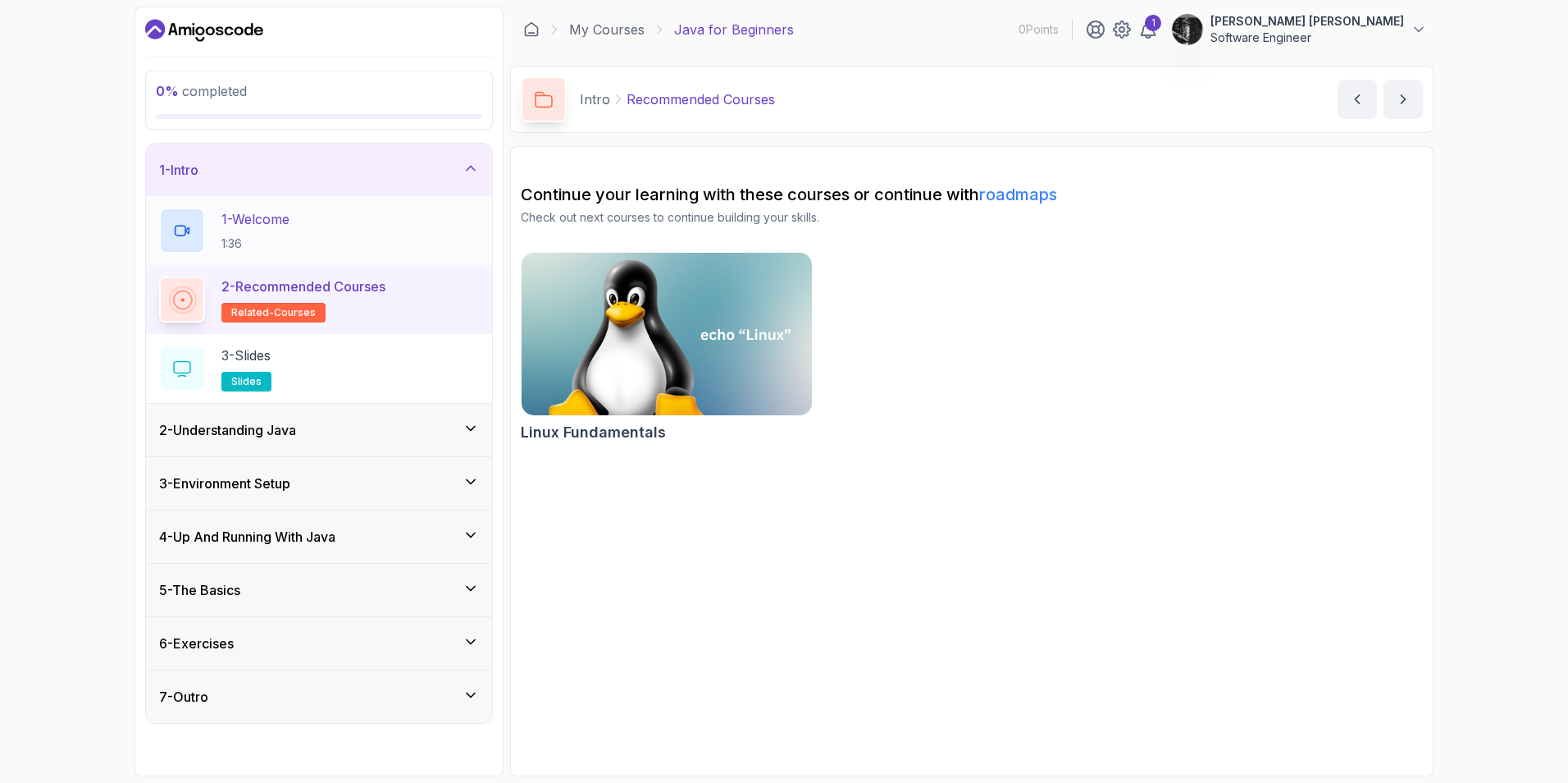
click at [349, 228] on div "1 - Welcome 1:36" at bounding box center [319, 230] width 320 height 46
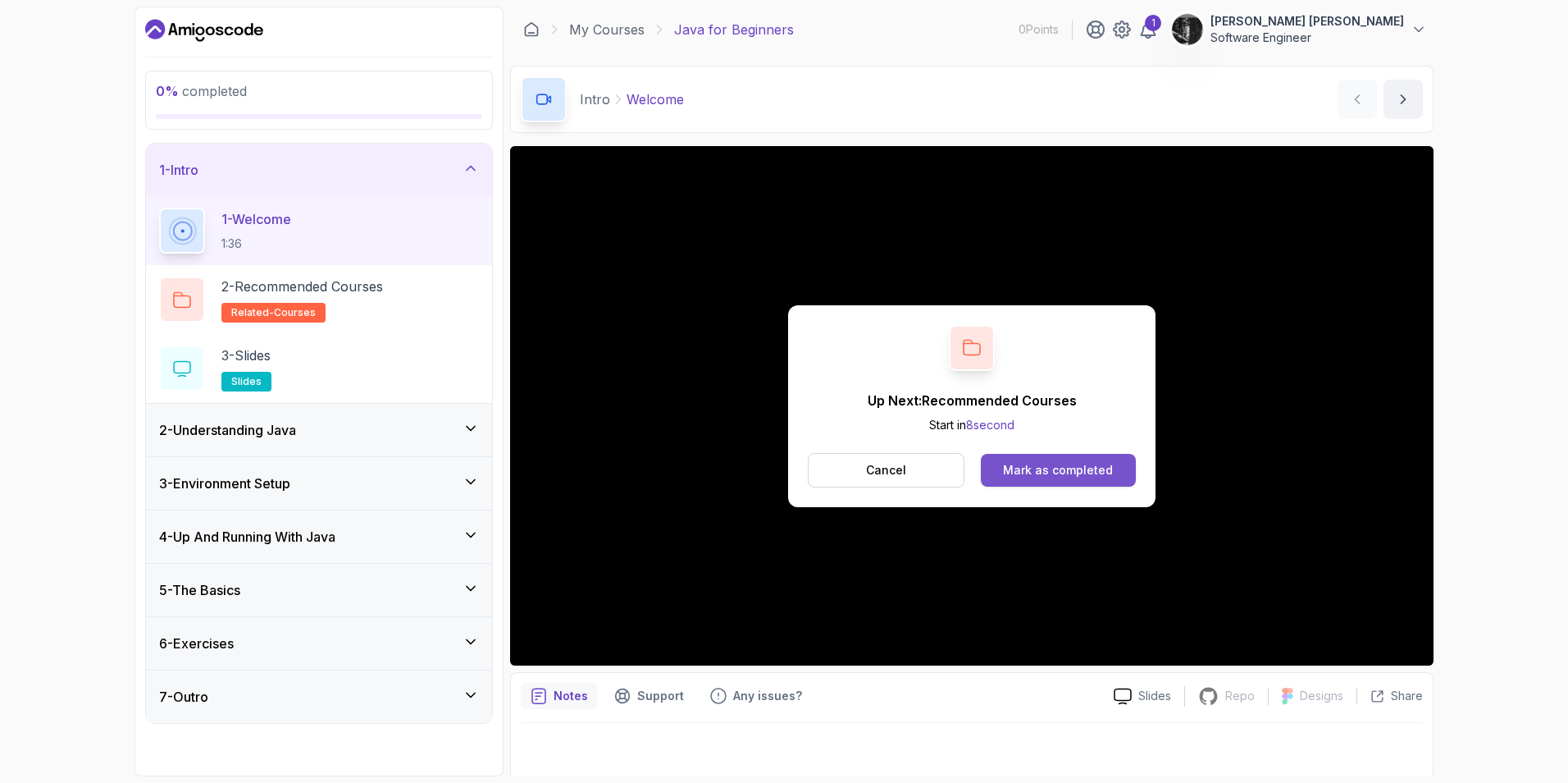
click at [1037, 476] on div "Mark as completed" at bounding box center [1057, 471] width 110 height 17
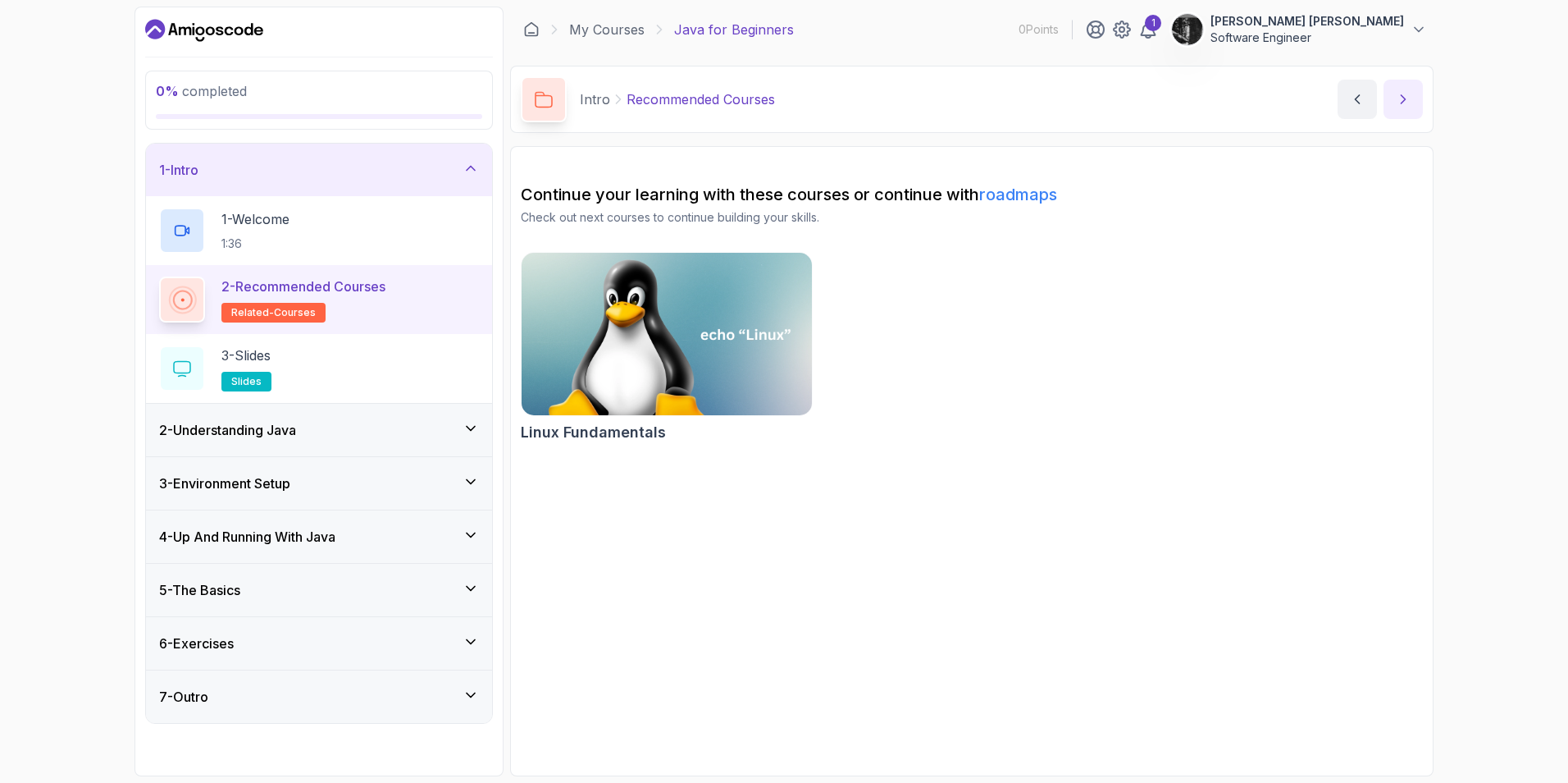
click at [1414, 82] on button "next content" at bounding box center [1403, 99] width 39 height 39
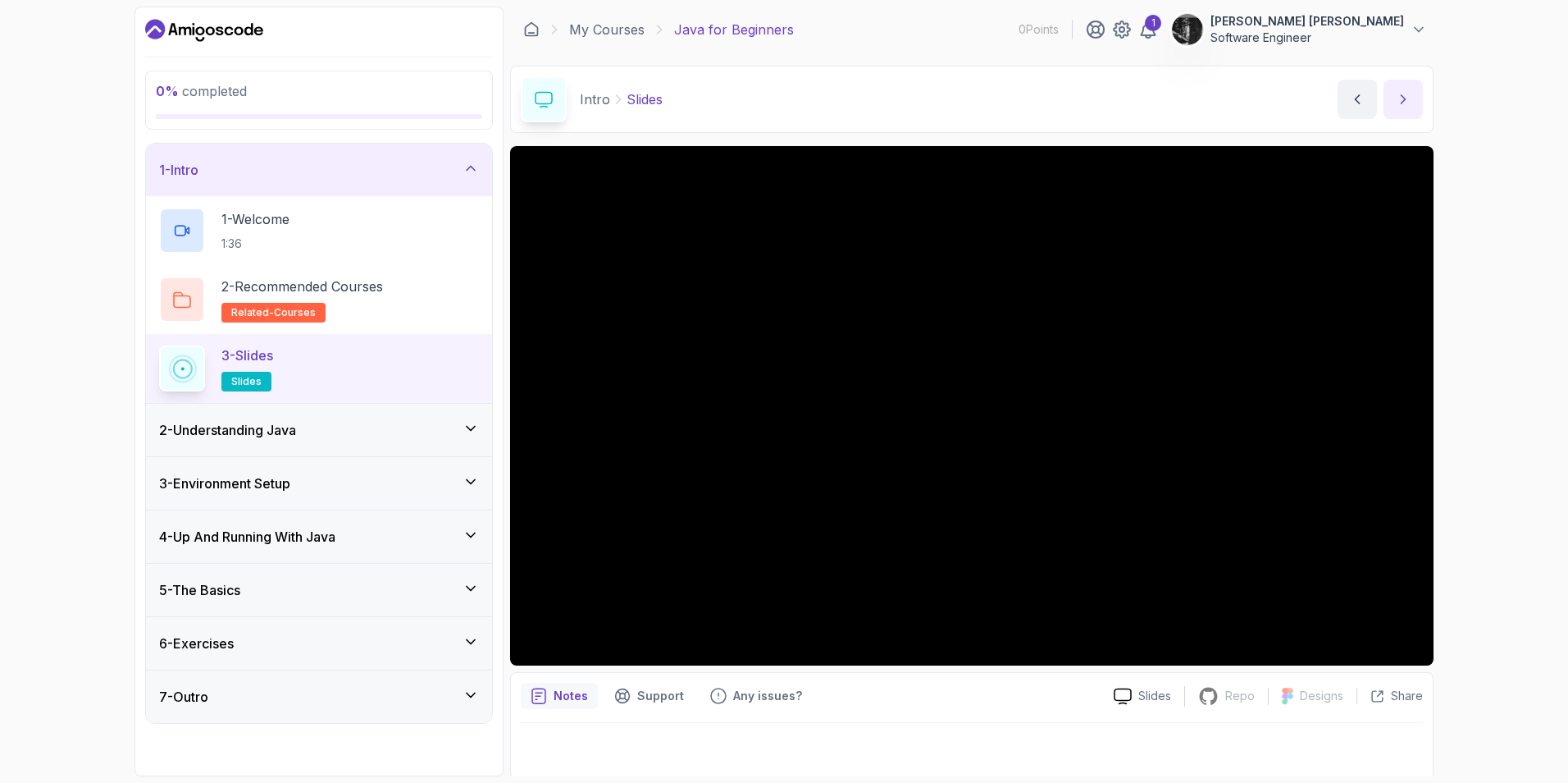
click at [1402, 94] on icon "next content" at bounding box center [1404, 100] width 17 height 17
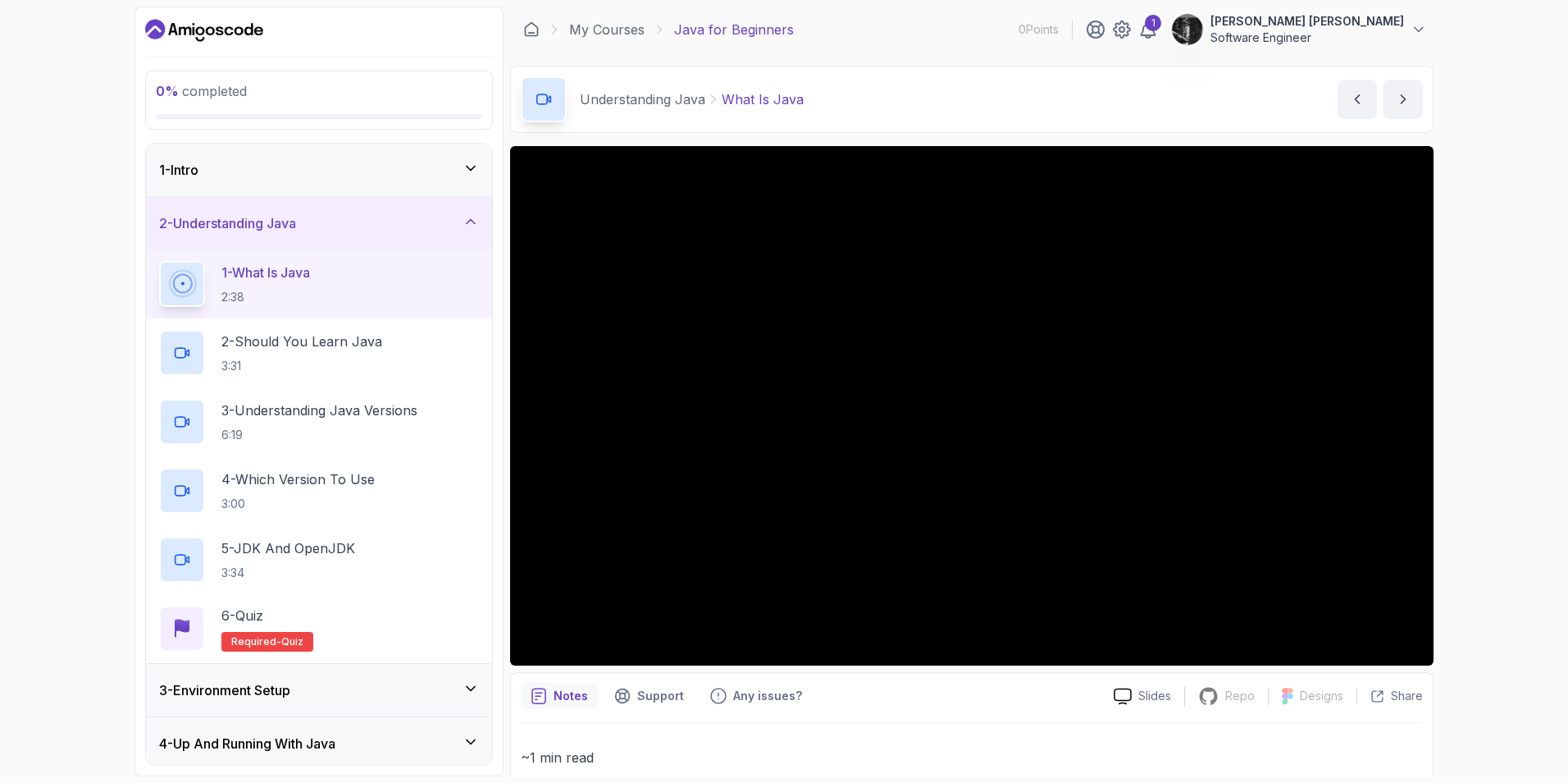
click at [1519, 183] on div "0 % completed 1 - Intro 2 - Understanding Java 1 - What Is Java 2:38 2 - Should…" at bounding box center [784, 391] width 1568 height 783
click at [1545, 540] on div "0 % completed 1 - Intro 2 - Understanding Java 1 - What Is Java 2:38 2 - Should…" at bounding box center [784, 391] width 1568 height 783
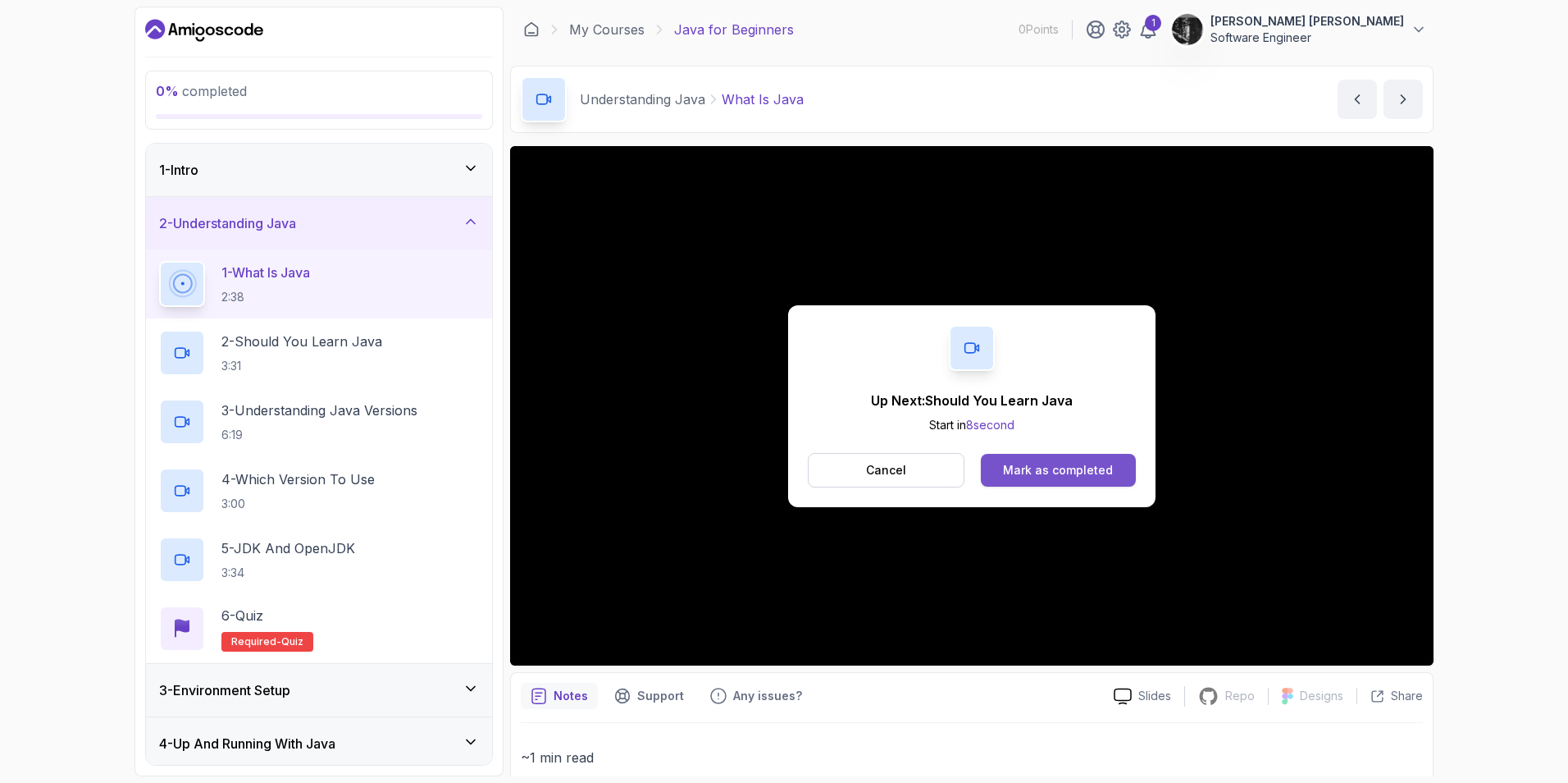
click at [1074, 466] on div "Mark as completed" at bounding box center [1057, 471] width 110 height 17
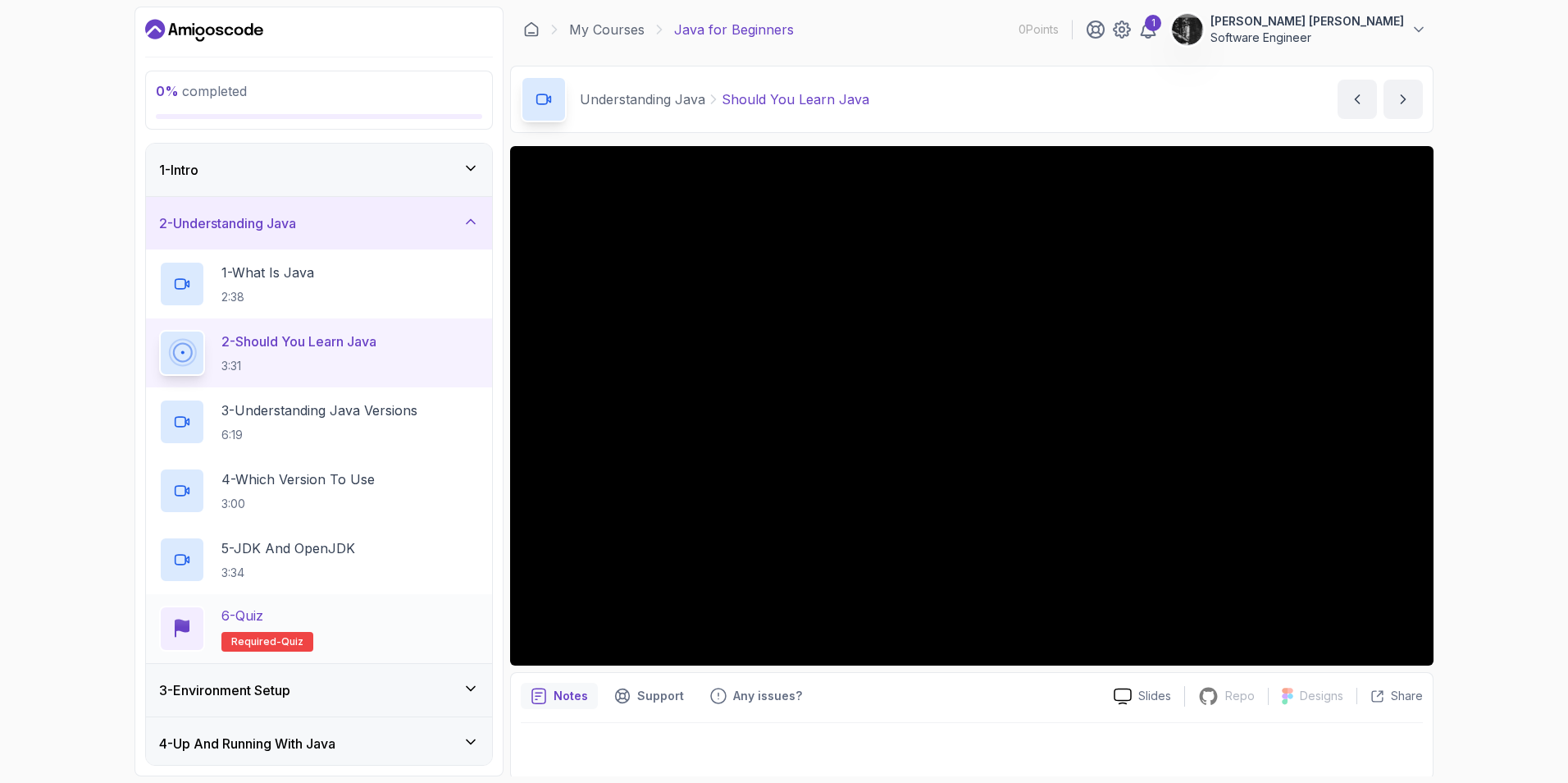
scroll to position [165, 0]
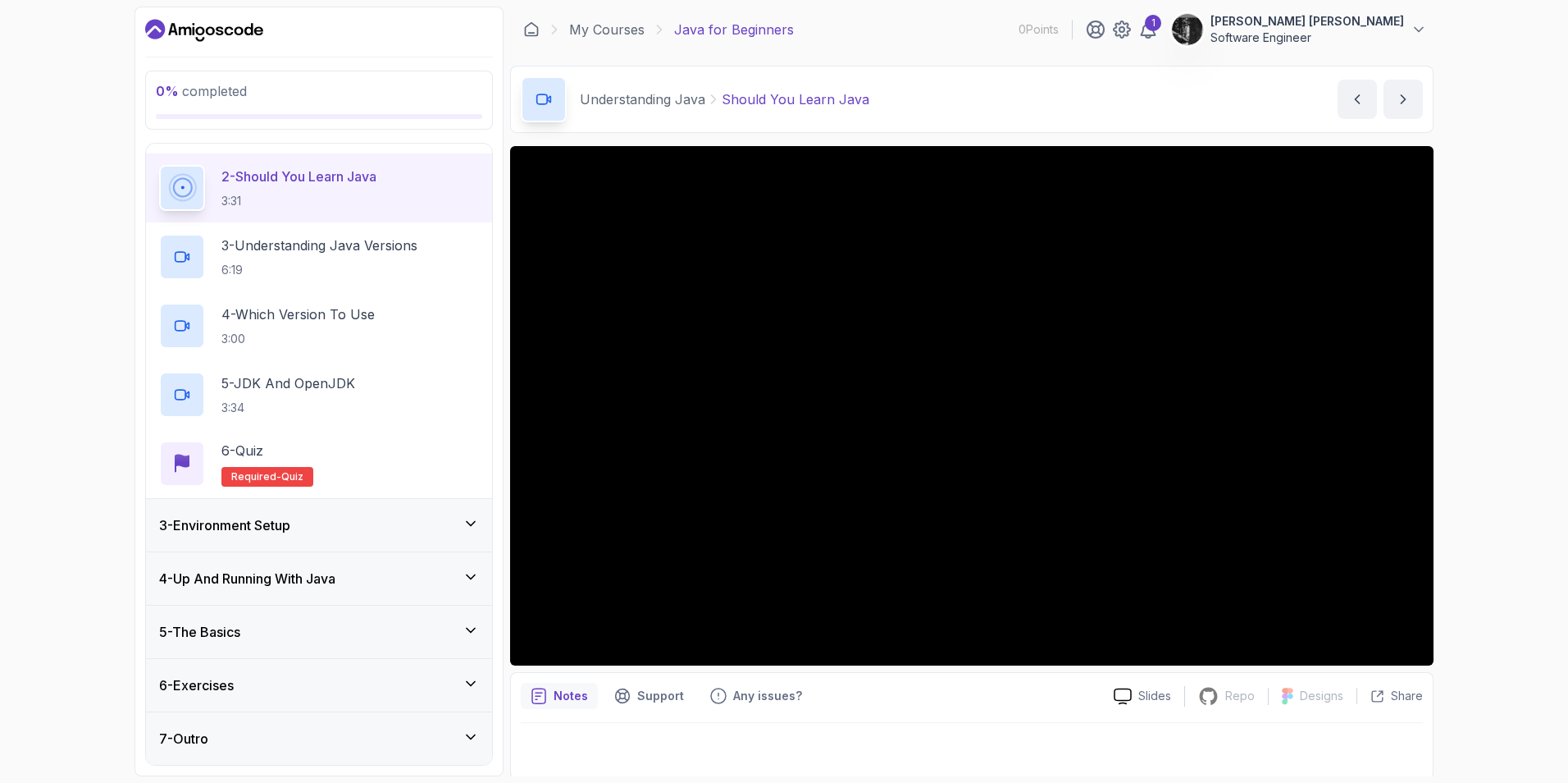
click at [1452, 240] on div "0 % completed 1 - Intro 2 - Understanding Java 1 - What Is Java 2:38 2 - Should…" at bounding box center [784, 391] width 1568 height 783
